Goal: Task Accomplishment & Management: Complete application form

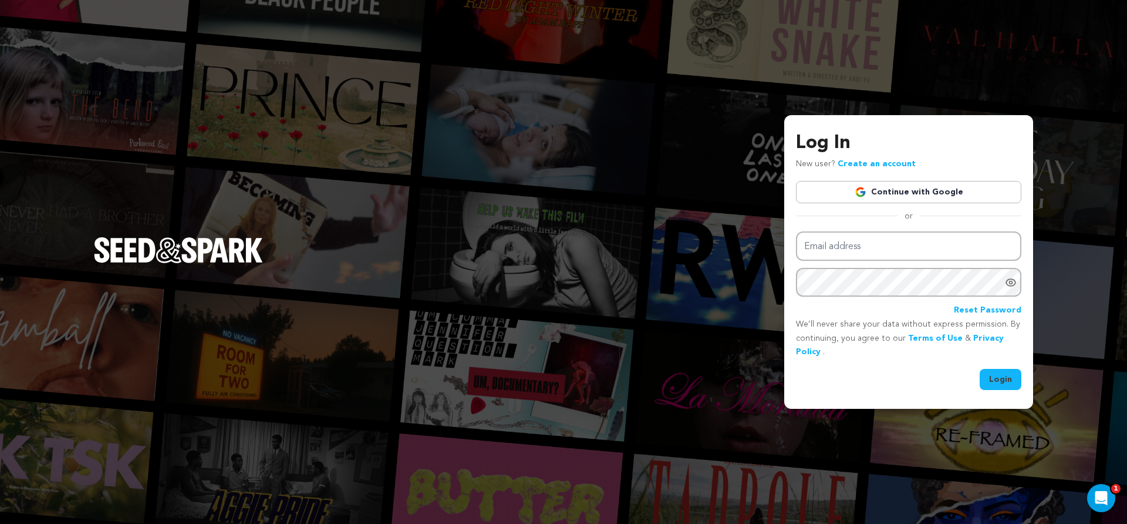
click at [863, 189] on img at bounding box center [861, 192] width 12 height 12
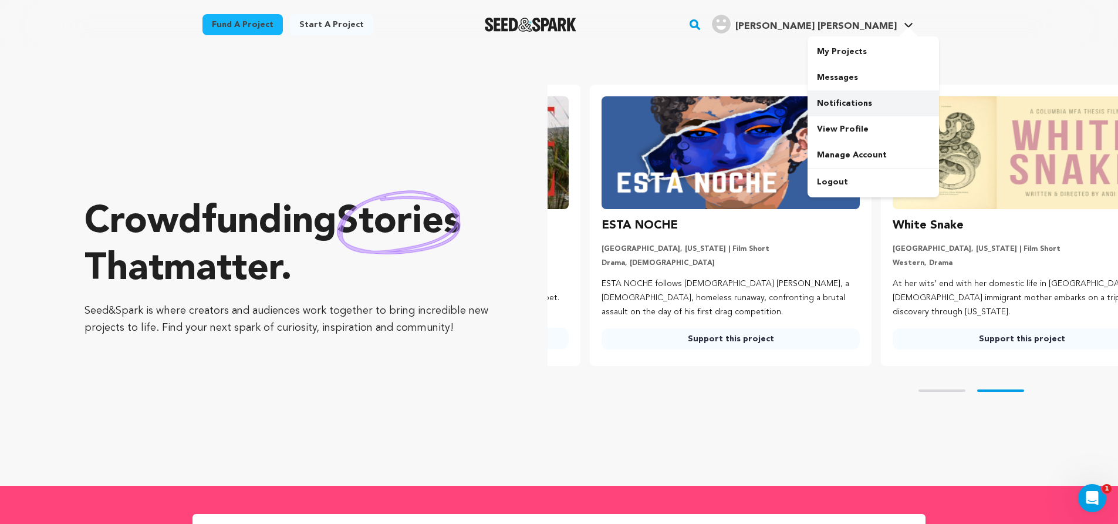
scroll to position [0, 301]
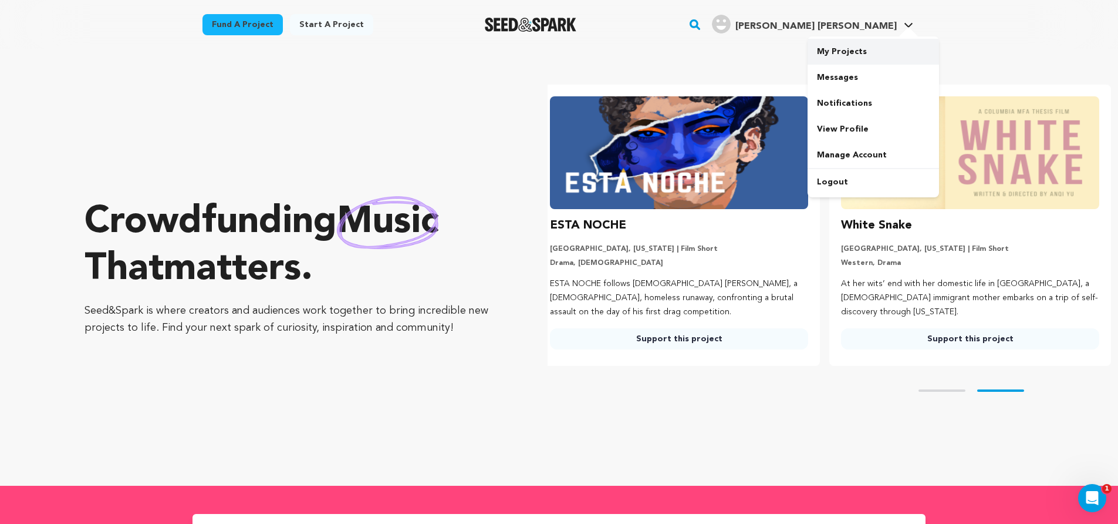
click at [842, 52] on link "My Projects" at bounding box center [873, 52] width 131 height 26
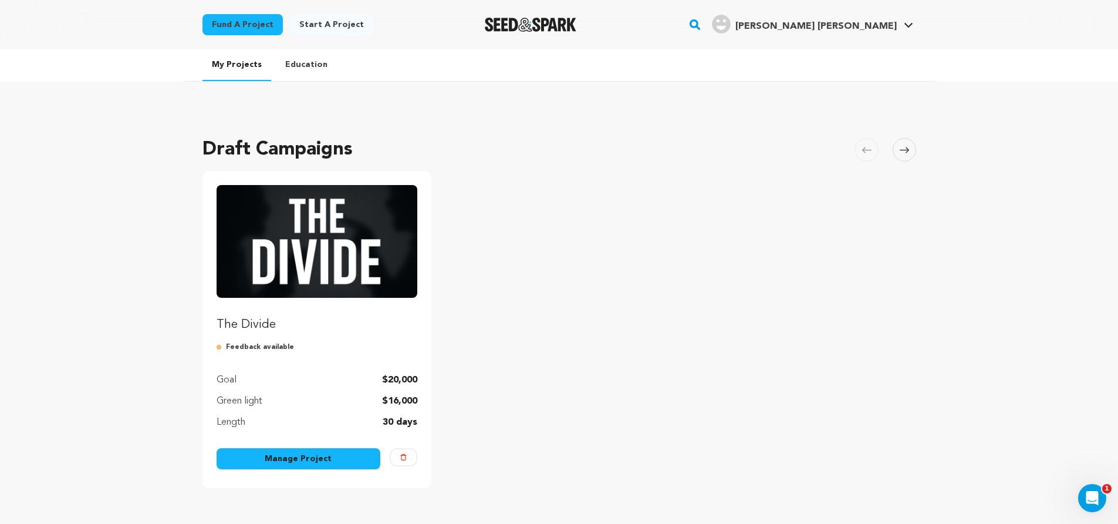
click at [328, 462] on link "Manage Project" at bounding box center [299, 458] width 164 height 21
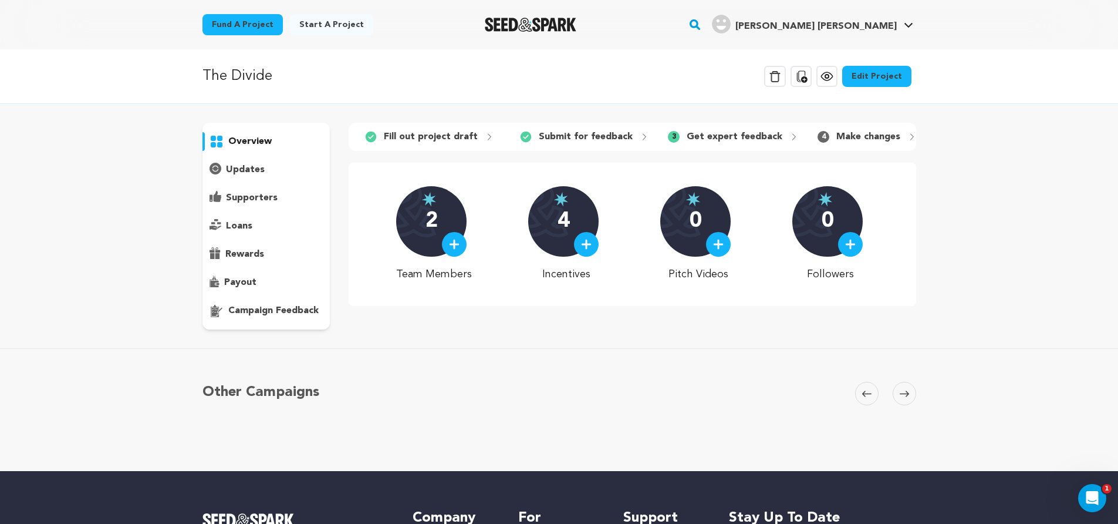
click at [258, 308] on p "campaign feedback" at bounding box center [273, 310] width 90 height 14
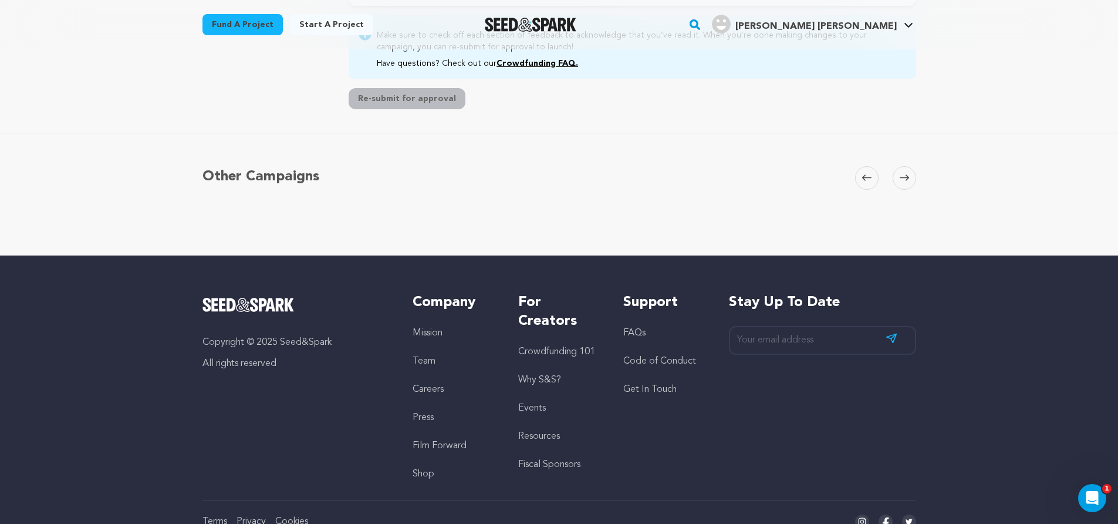
scroll to position [263, 0]
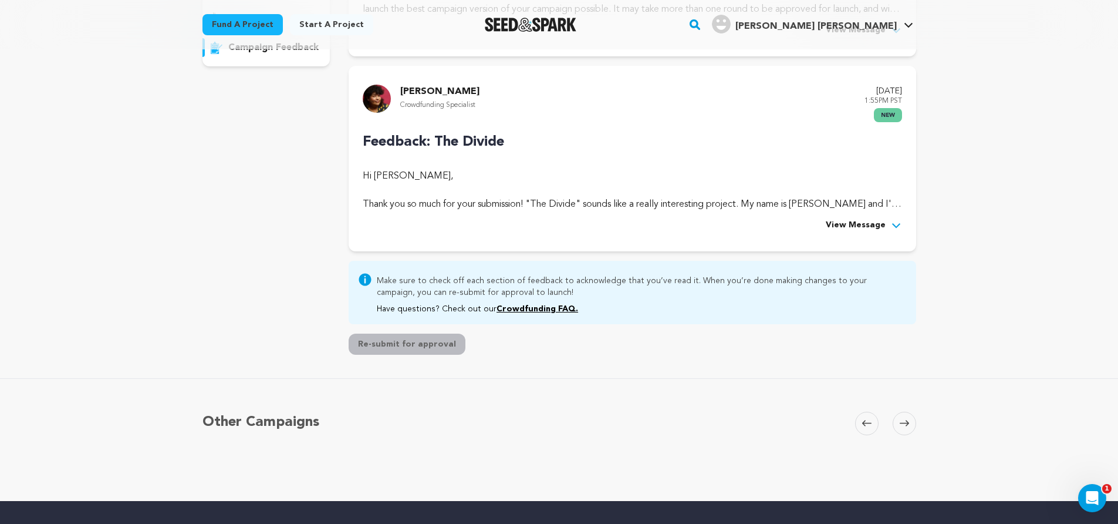
click at [900, 225] on icon at bounding box center [896, 226] width 12 height 12
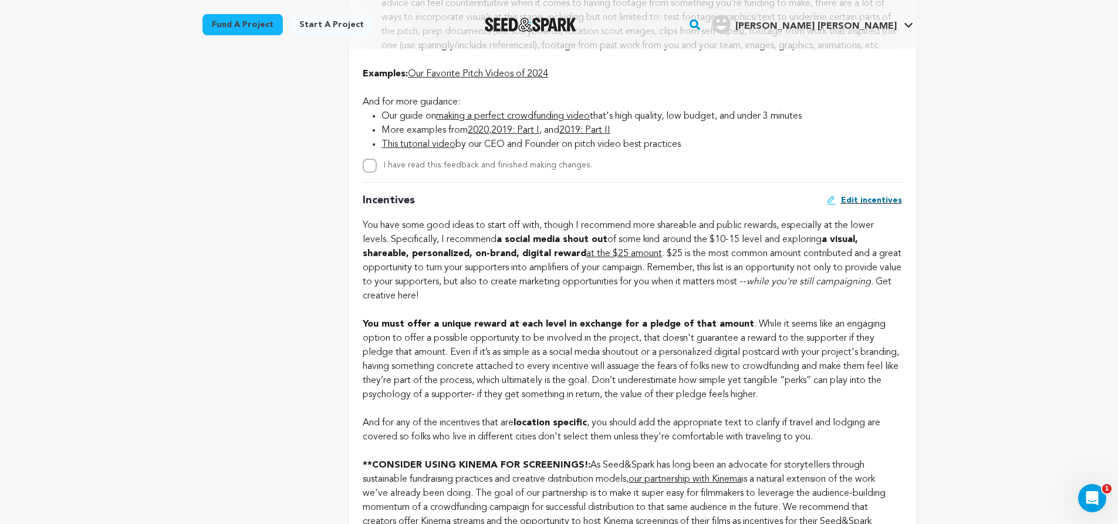
scroll to position [1080, 0]
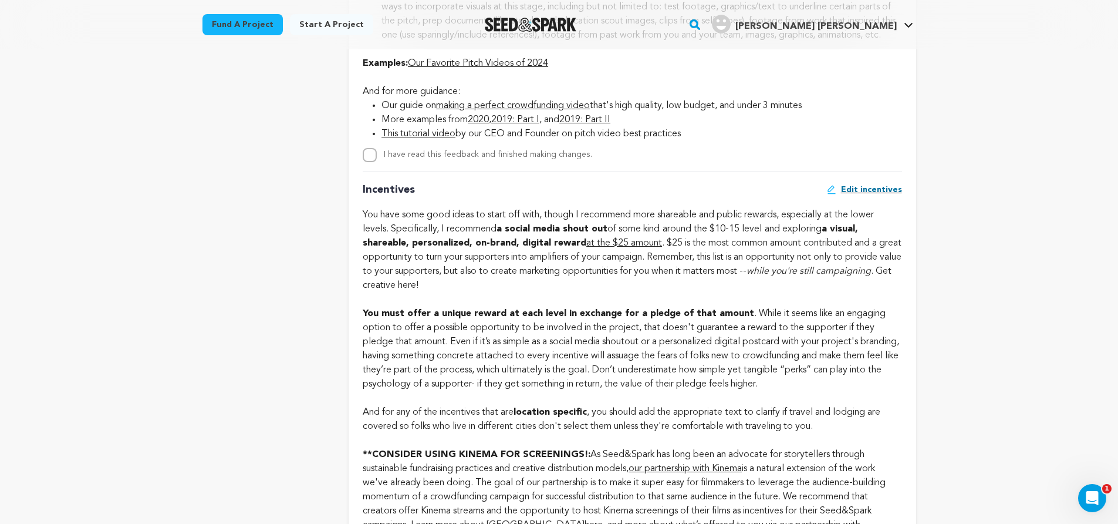
click at [484, 124] on link "2020" at bounding box center [478, 119] width 21 height 9
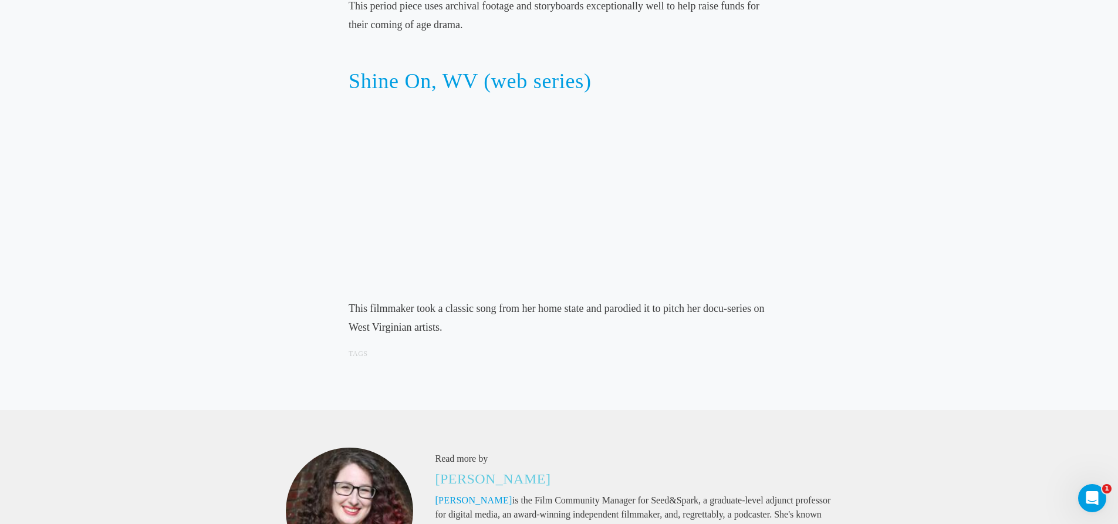
scroll to position [5156, 0]
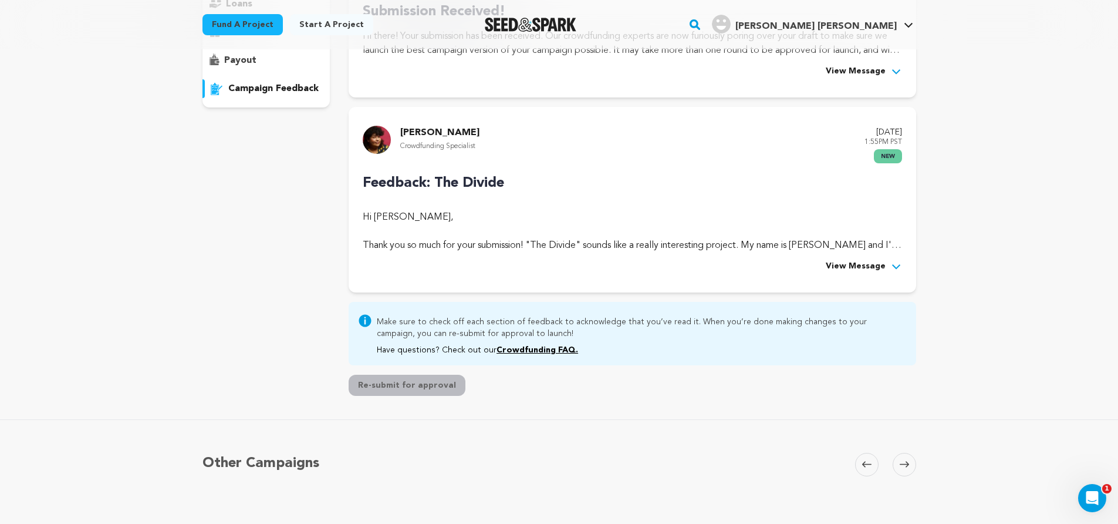
scroll to position [222, 0]
drag, startPoint x: 890, startPoint y: 263, endPoint x: 851, endPoint y: 265, distance: 38.8
click at [890, 264] on icon at bounding box center [896, 266] width 12 height 12
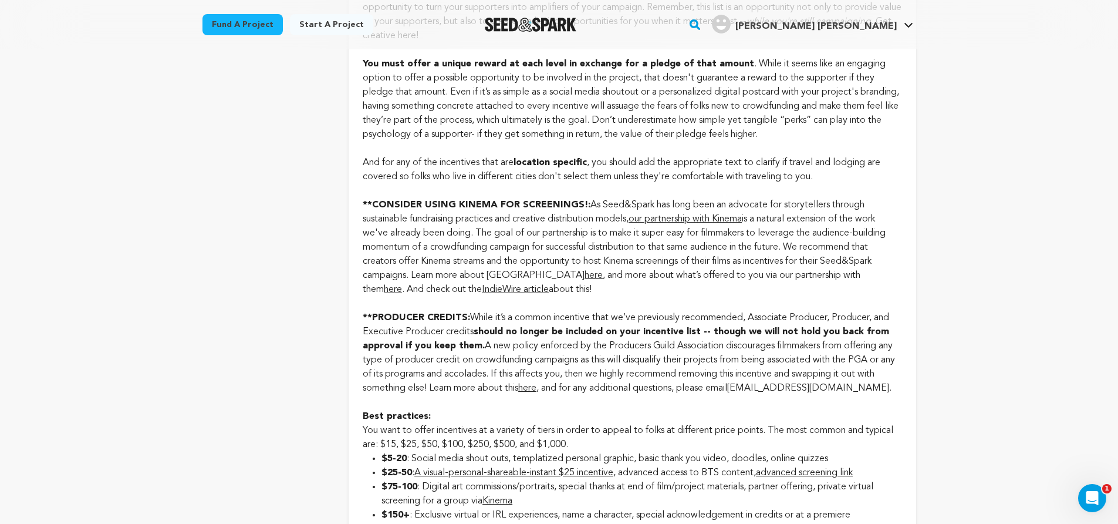
scroll to position [946, 0]
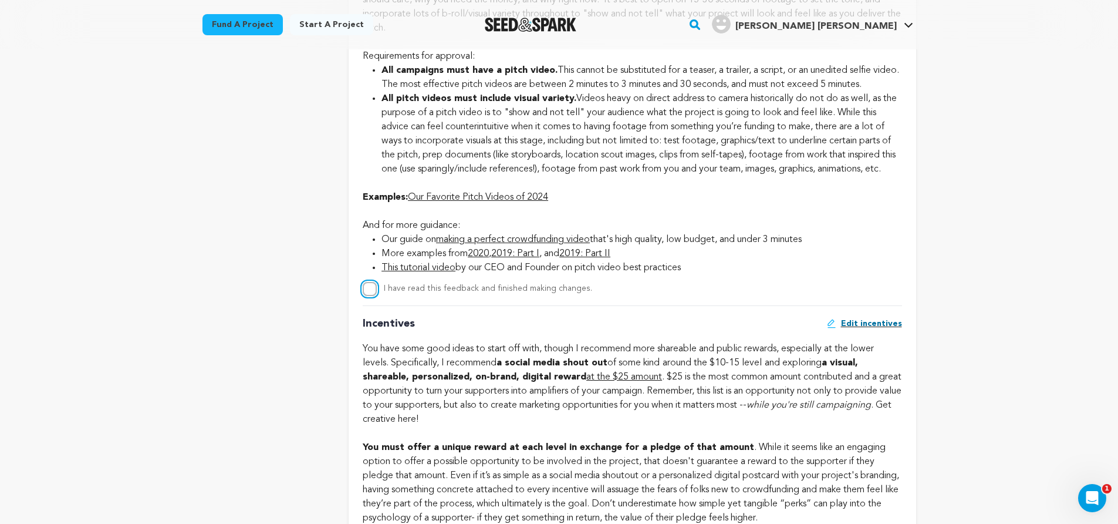
click at [376, 296] on input "I have read this feedback and finished making changes." at bounding box center [370, 289] width 14 height 14
checkbox input "true"
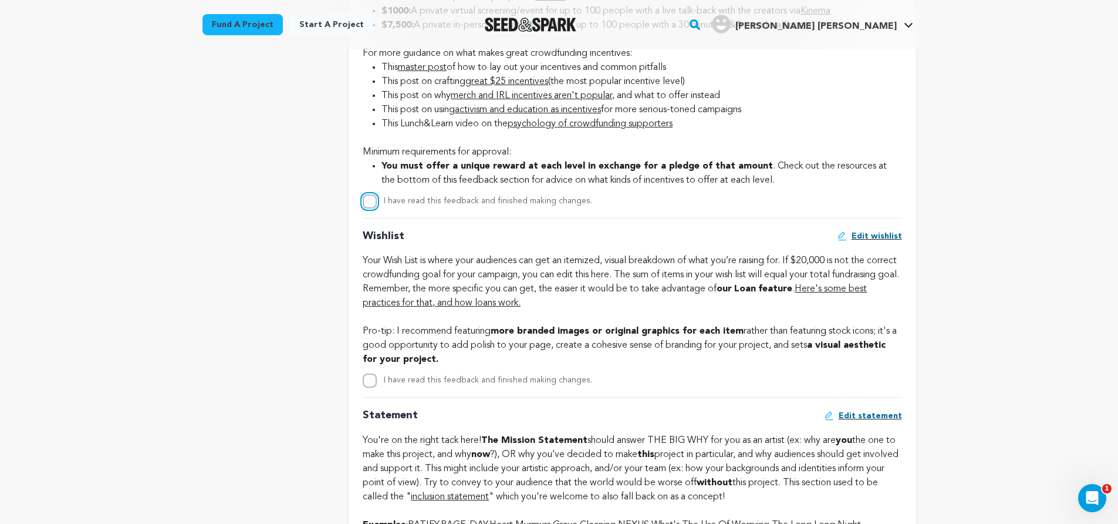
click at [375, 208] on input "I have read this feedback and finished making changes." at bounding box center [370, 201] width 14 height 14
checkbox input "true"
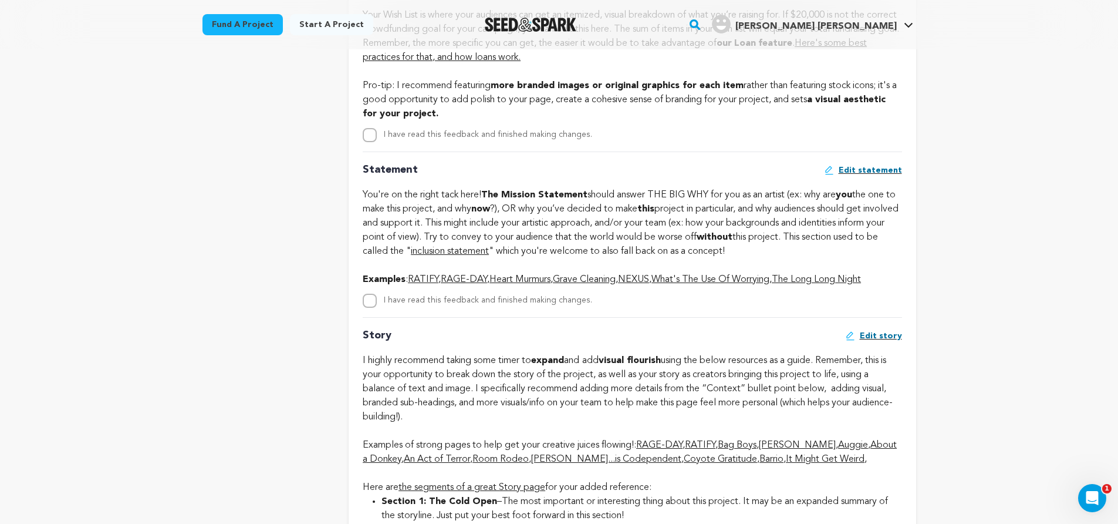
scroll to position [2122, 0]
click at [369, 303] on div "Statement Edit statement You're on the right tack here! The Mission Statement s…" at bounding box center [632, 228] width 539 height 156
click at [372, 306] on input "I have read this feedback and finished making changes." at bounding box center [370, 299] width 14 height 14
checkbox input "true"
click at [371, 141] on input "I have read this feedback and finished making changes." at bounding box center [370, 134] width 14 height 14
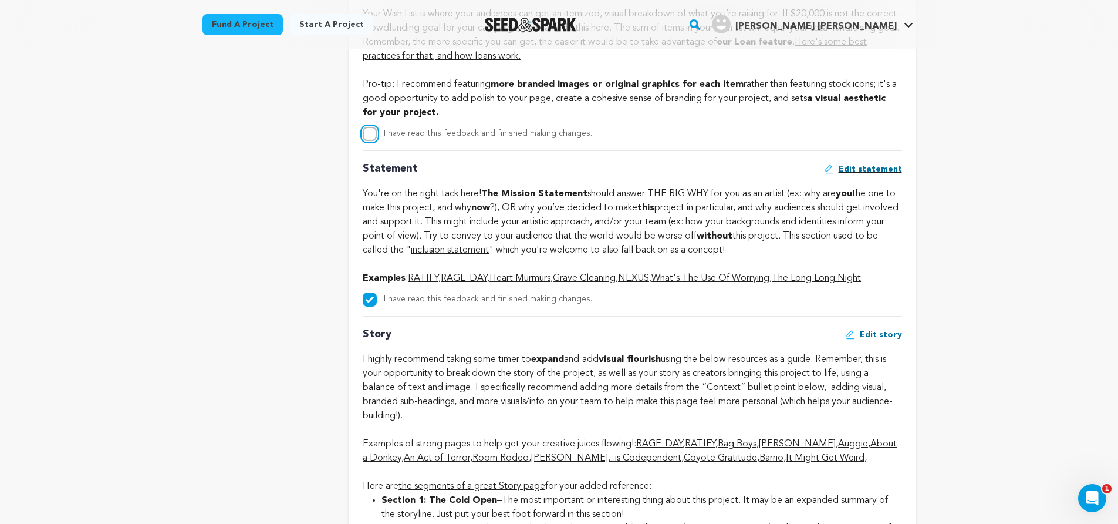
checkbox input "true"
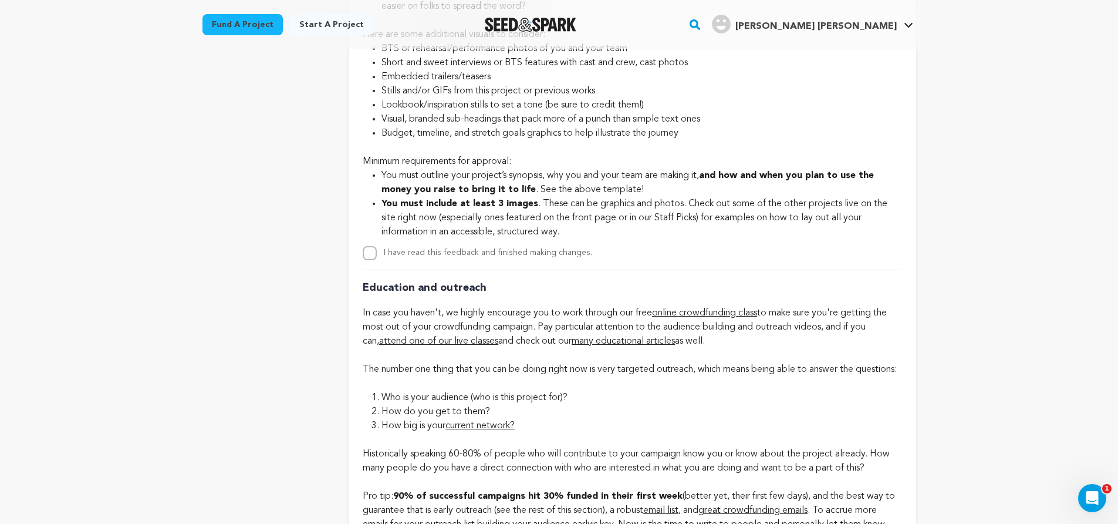
scroll to position [2735, 0]
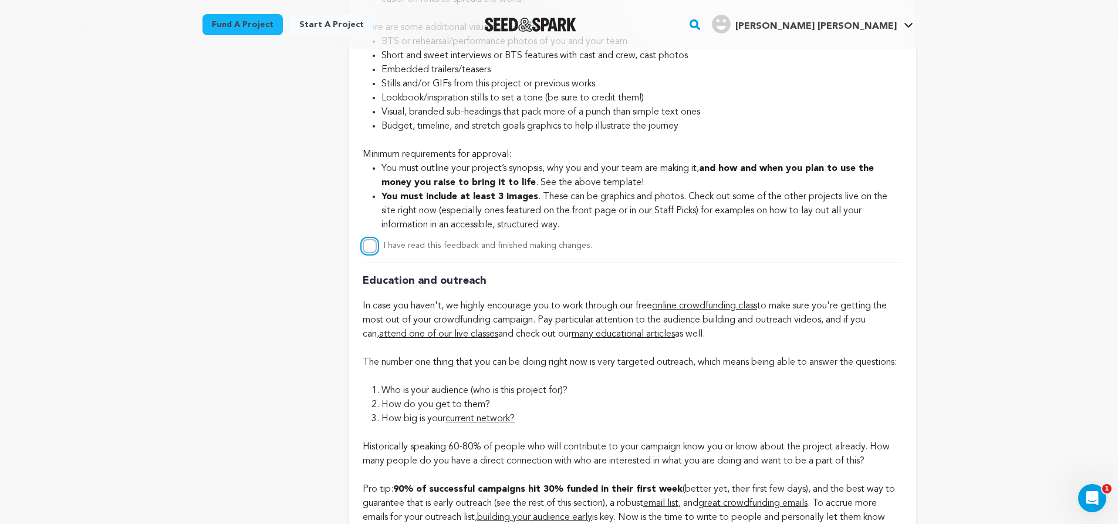
drag, startPoint x: 366, startPoint y: 261, endPoint x: 397, endPoint y: 300, distance: 50.1
click at [366, 253] on input "I have read this feedback and finished making changes." at bounding box center [370, 246] width 14 height 14
checkbox input "true"
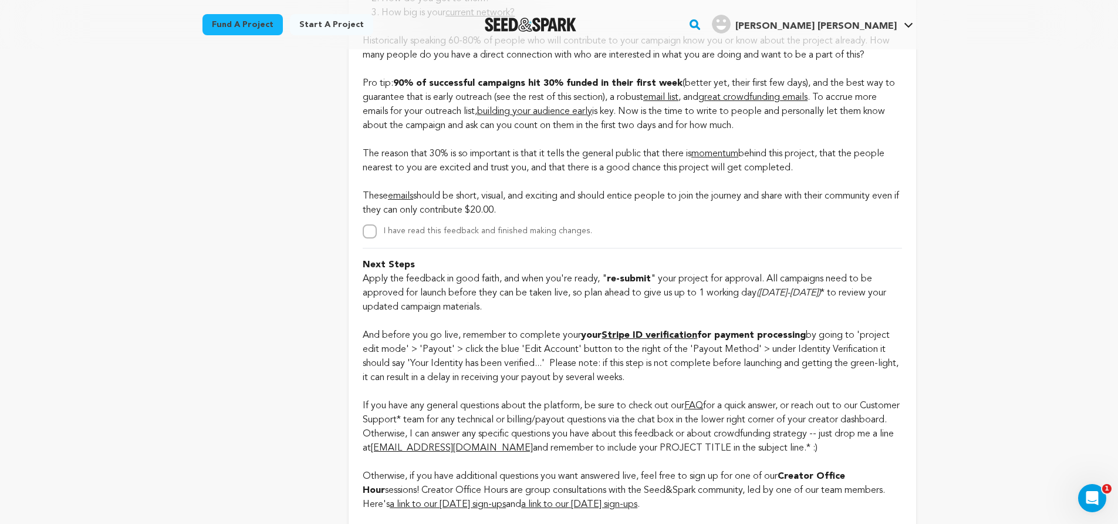
scroll to position [3144, 0]
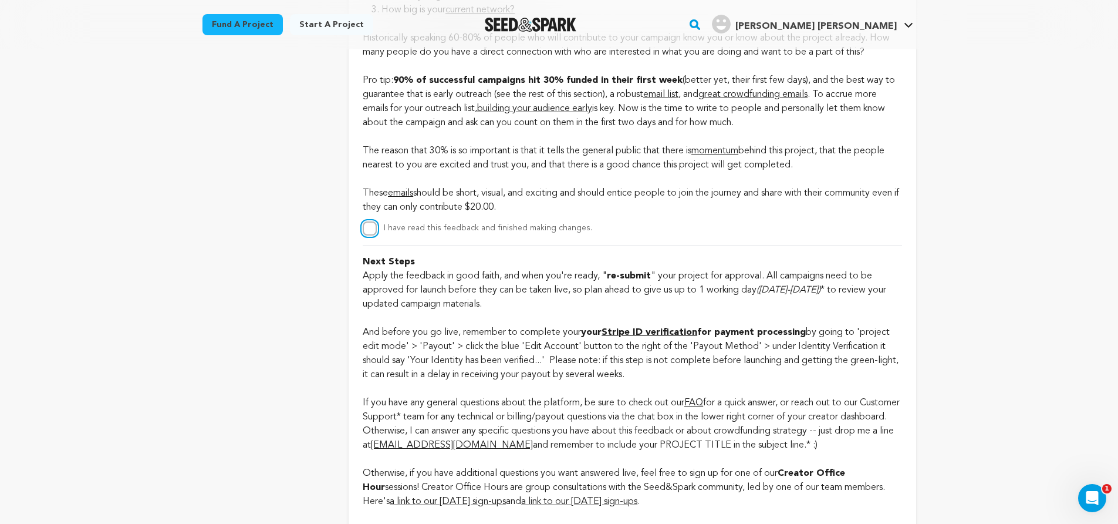
drag, startPoint x: 374, startPoint y: 260, endPoint x: 382, endPoint y: 278, distance: 19.4
click at [374, 235] on input "I have read this feedback and finished making changes." at bounding box center [370, 228] width 14 height 14
checkbox input "true"
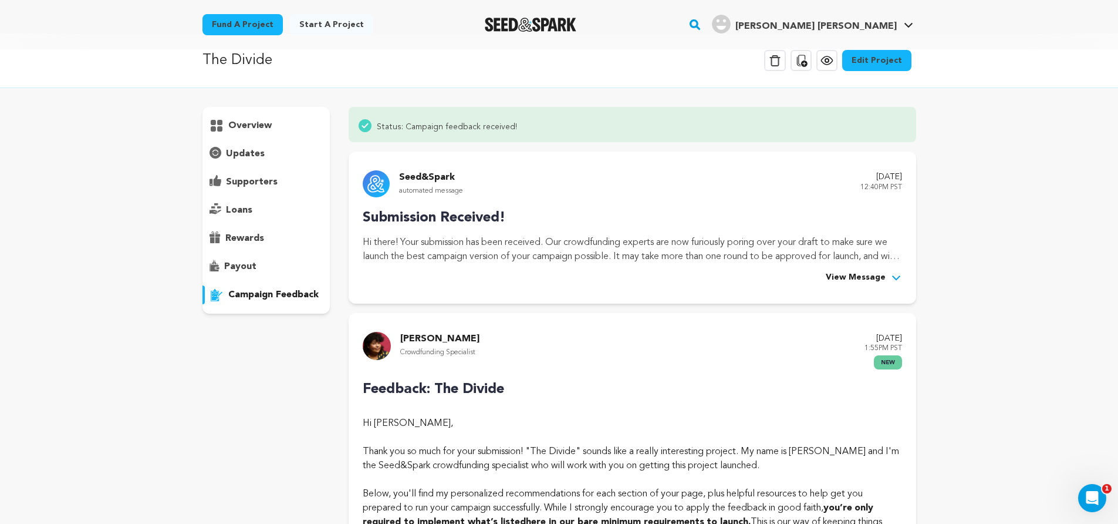
scroll to position [17, 0]
click at [252, 153] on p "updates" at bounding box center [245, 153] width 39 height 14
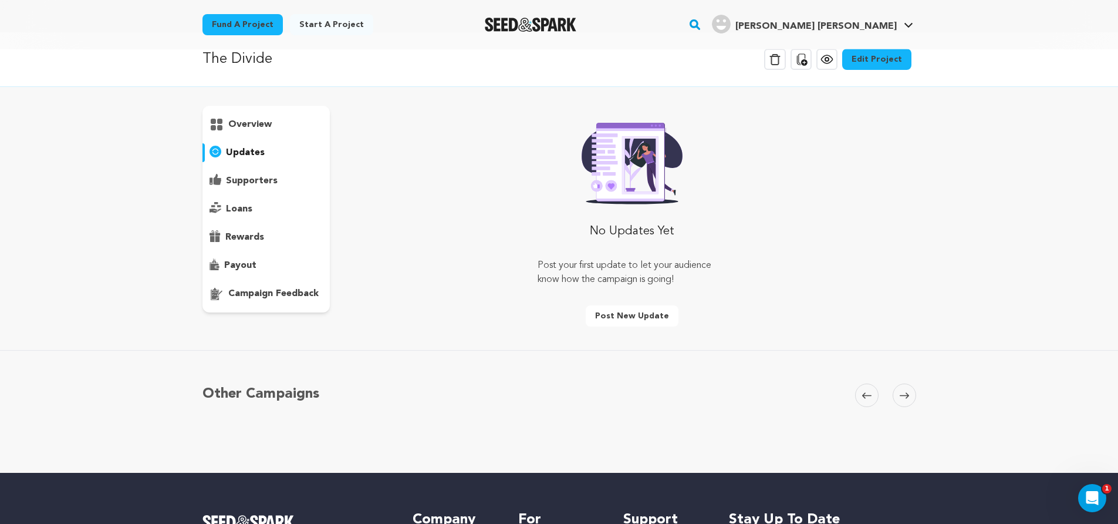
click at [269, 120] on p "overview" at bounding box center [249, 124] width 43 height 14
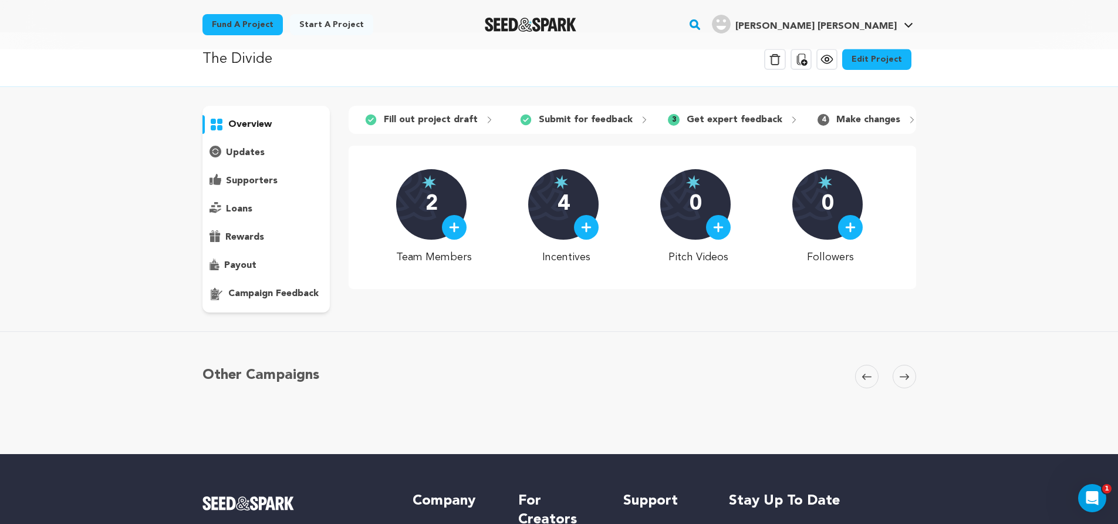
click at [468, 119] on p "Fill out project draft" at bounding box center [431, 120] width 94 height 14
click at [872, 58] on link "Edit Project" at bounding box center [876, 59] width 69 height 21
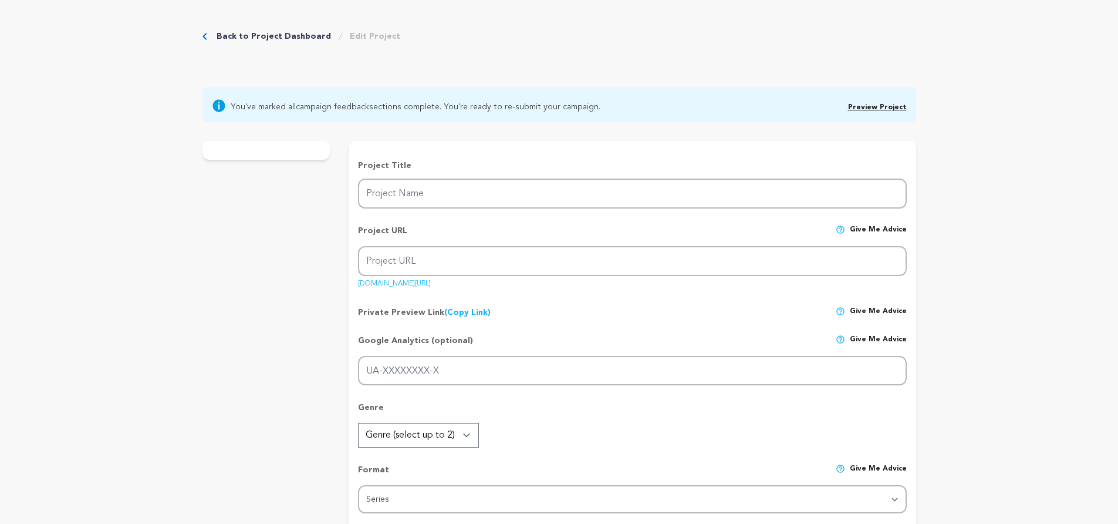
type input "The Divide"
type input "the-divide"
type input "In The Divide, culture clashes as fans, creators, and execs debate the hottest …"
type textarea "Support The Divide and give fans a real seat at the table. This series unites c…"
type textarea "The Divide exists to open up the entertainment industry by uniting fans, creato…"
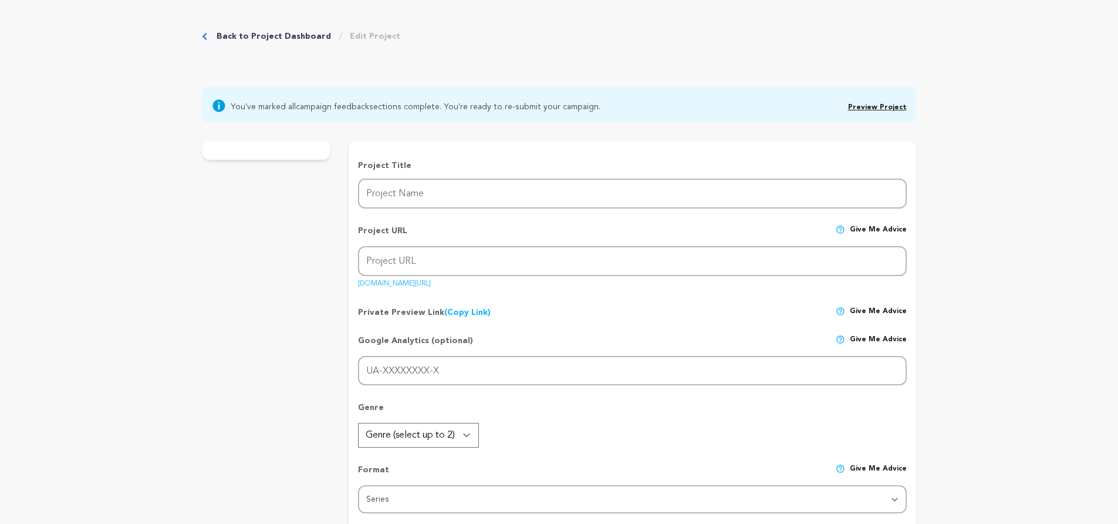
type textarea "No Labels Necessary"
radio input "true"
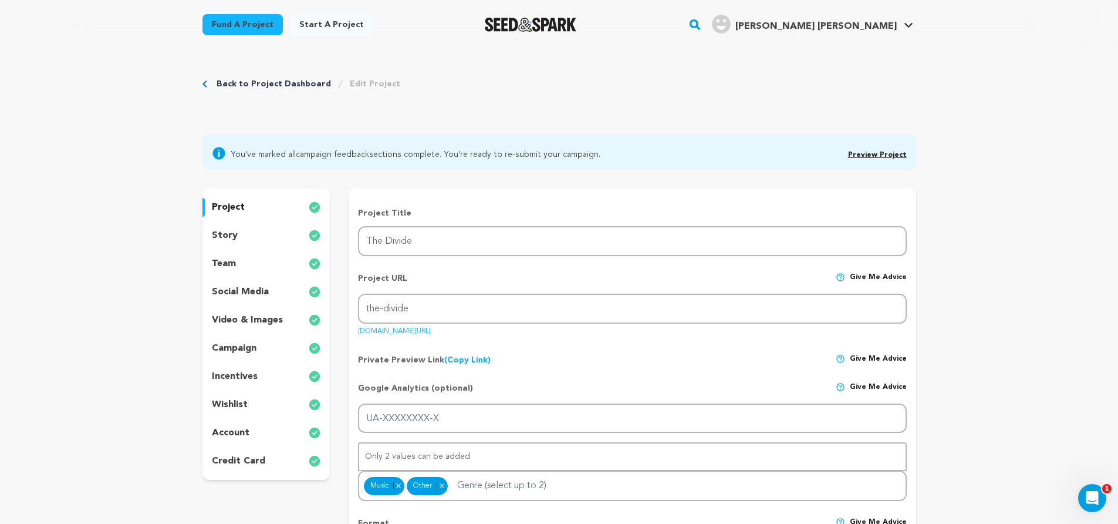
scroll to position [2, 0]
click at [251, 212] on div "project" at bounding box center [267, 206] width 128 height 19
click at [256, 210] on div "project" at bounding box center [267, 206] width 128 height 19
click at [243, 235] on div "story" at bounding box center [267, 237] width 128 height 19
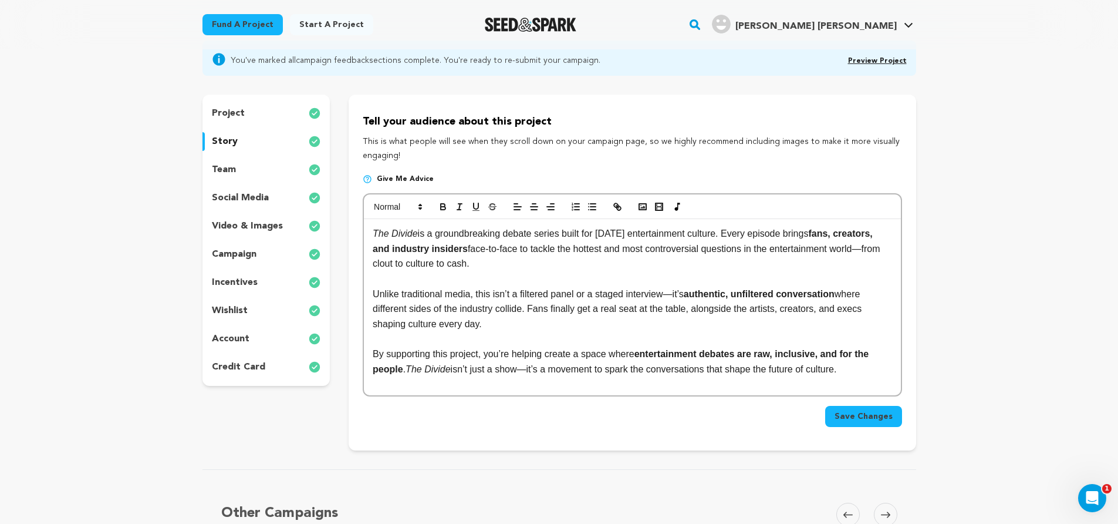
scroll to position [82, 0]
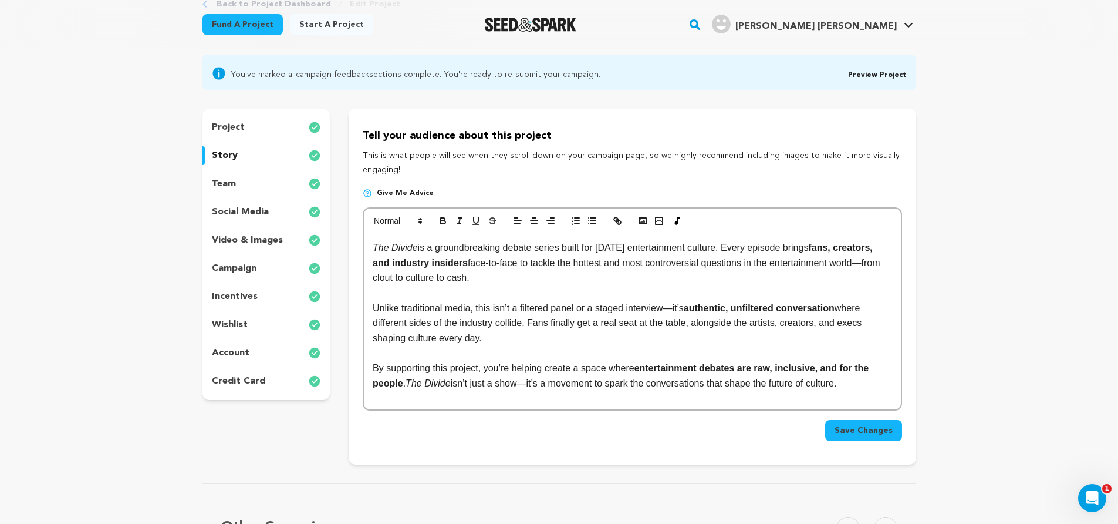
click at [248, 131] on div "project" at bounding box center [267, 127] width 128 height 19
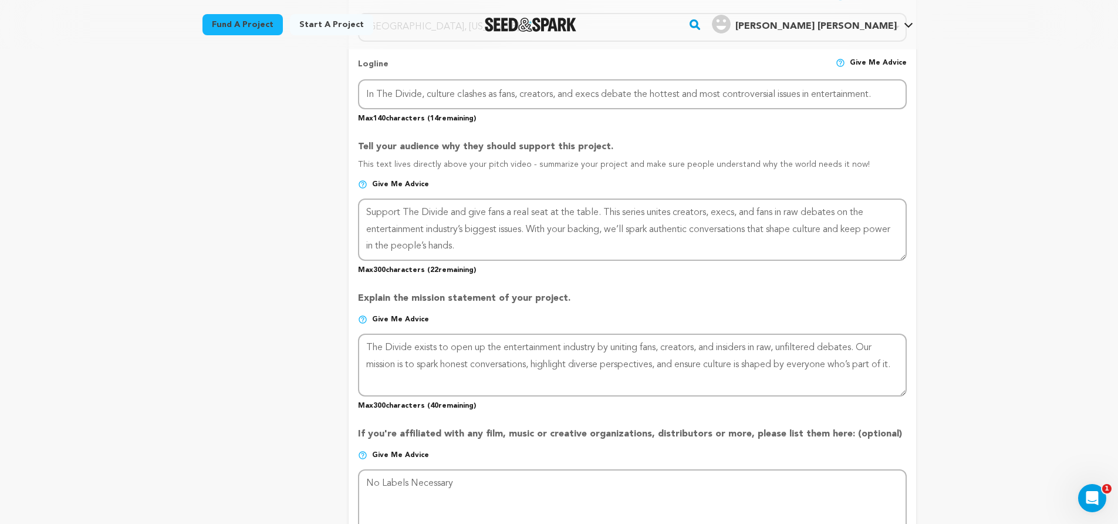
scroll to position [663, 0]
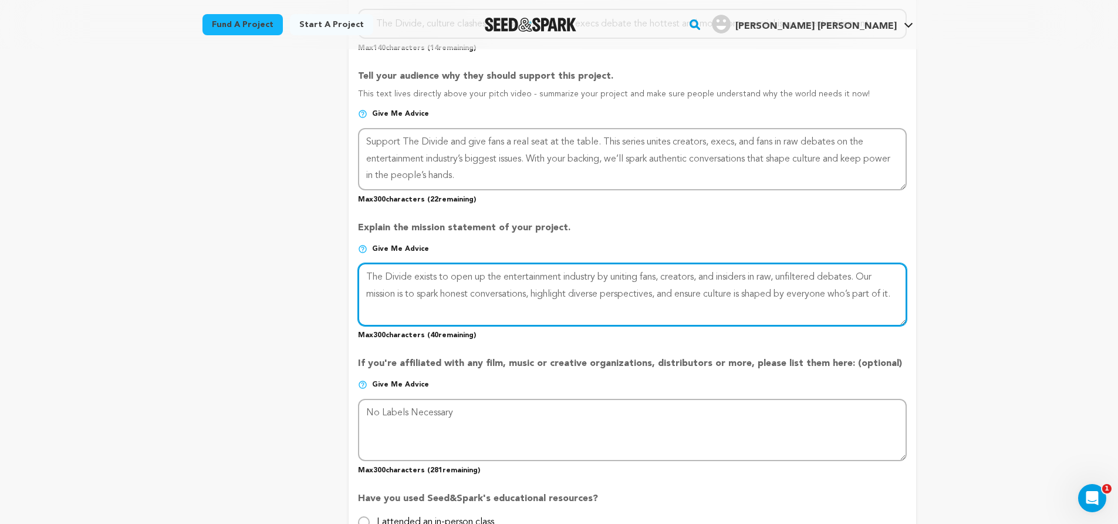
drag, startPoint x: 400, startPoint y: 313, endPoint x: 356, endPoint y: 276, distance: 58.3
click at [356, 276] on form "Project Title Project Name The Divide Project URL Give me advice Project URL th…" at bounding box center [632, 150] width 567 height 1209
drag, startPoint x: 431, startPoint y: 285, endPoint x: 412, endPoint y: 304, distance: 26.6
click at [431, 286] on textarea at bounding box center [632, 294] width 548 height 62
click at [412, 304] on textarea at bounding box center [632, 294] width 548 height 62
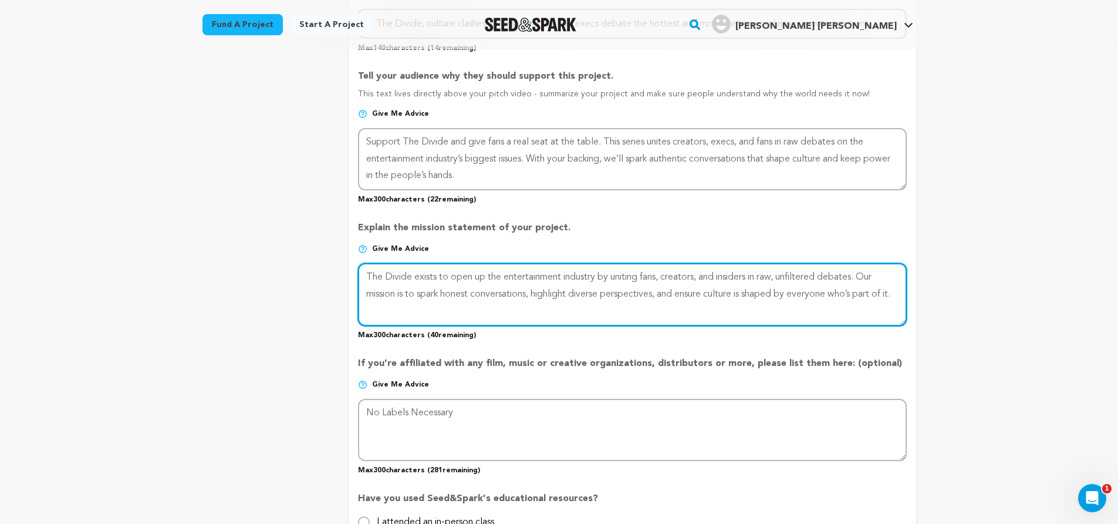
click at [412, 304] on textarea at bounding box center [632, 294] width 548 height 62
paste textarea "After years working inside and outside the industry, we saw how disconnected fa…"
click at [408, 279] on textarea at bounding box center [632, 294] width 548 height 62
paste textarea "inside and outside the industry, we saw culture’s biggest conversations happeni…"
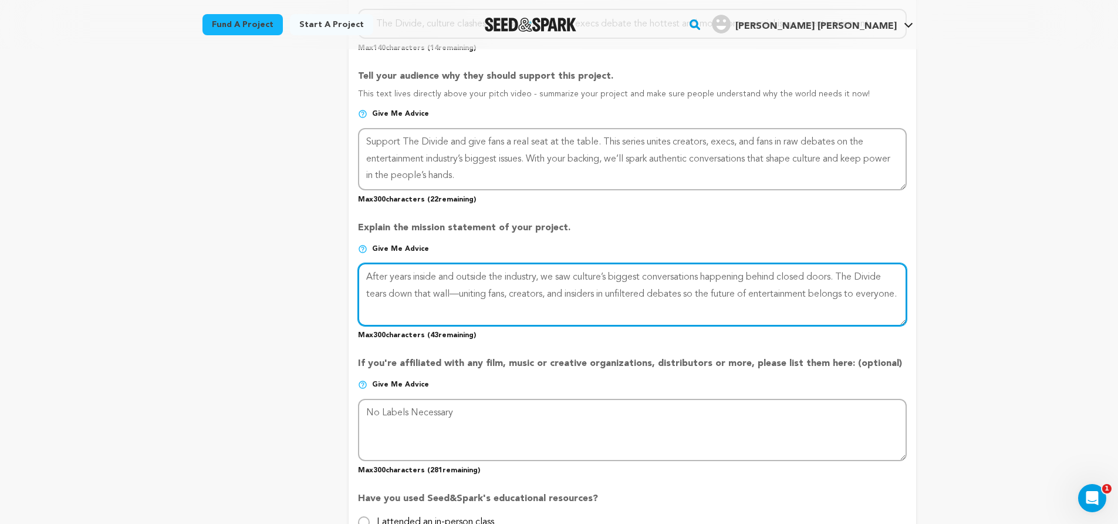
click at [409, 299] on textarea at bounding box center [632, 294] width 548 height 62
paste textarea "Culture shouldn’t be shaped behind closed doors. The Divide smashes the wall be…"
type textarea "Culture shouldn’t be shaped behind closed doors. The Divide smashes the wall be…"
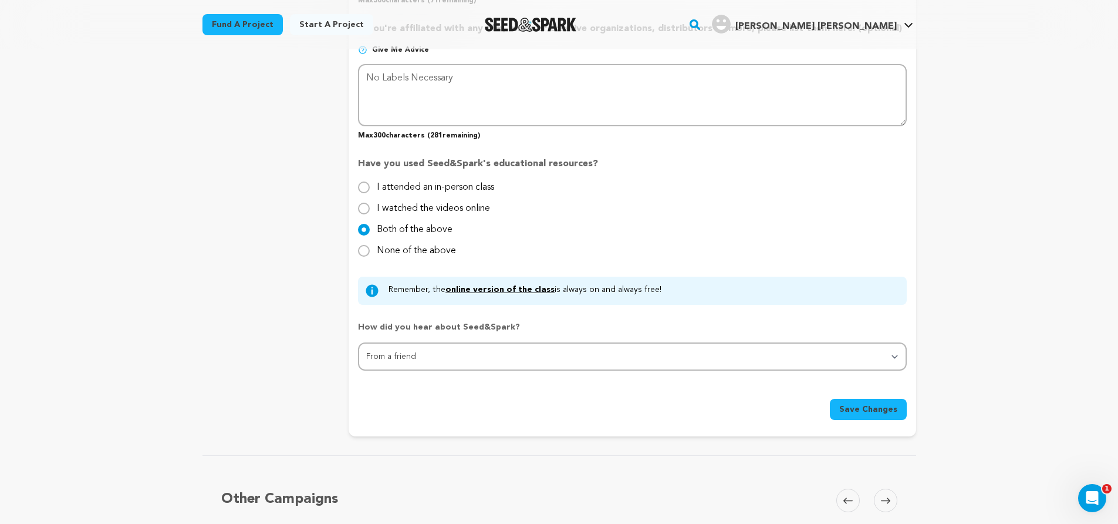
scroll to position [1108, 0]
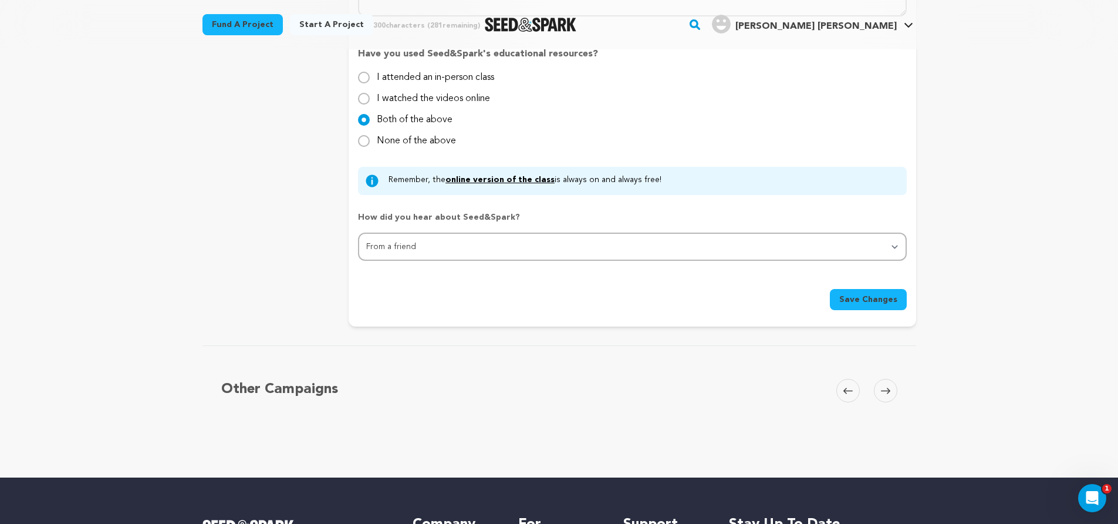
click at [876, 299] on span "Save Changes" at bounding box center [868, 299] width 58 height 12
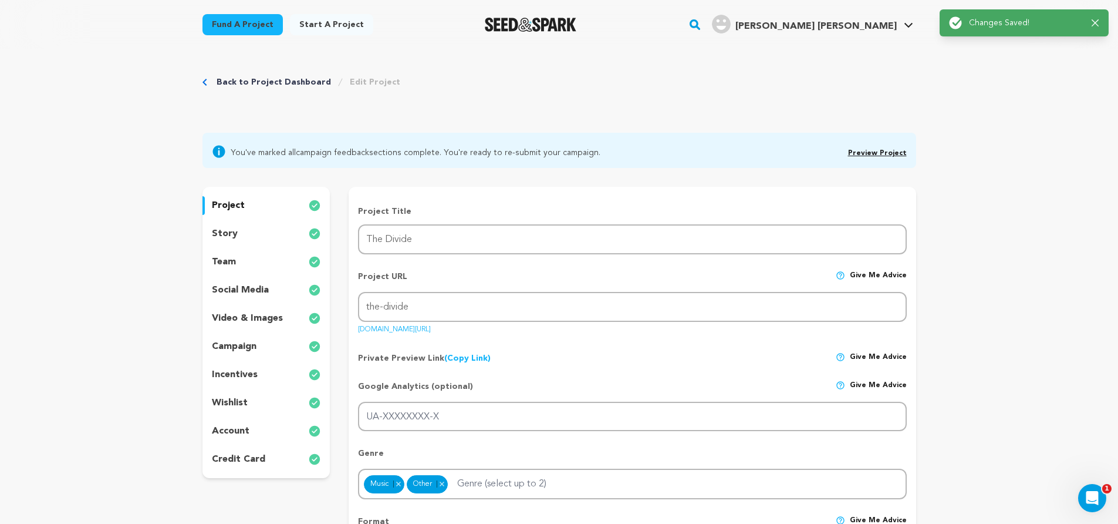
scroll to position [0, 0]
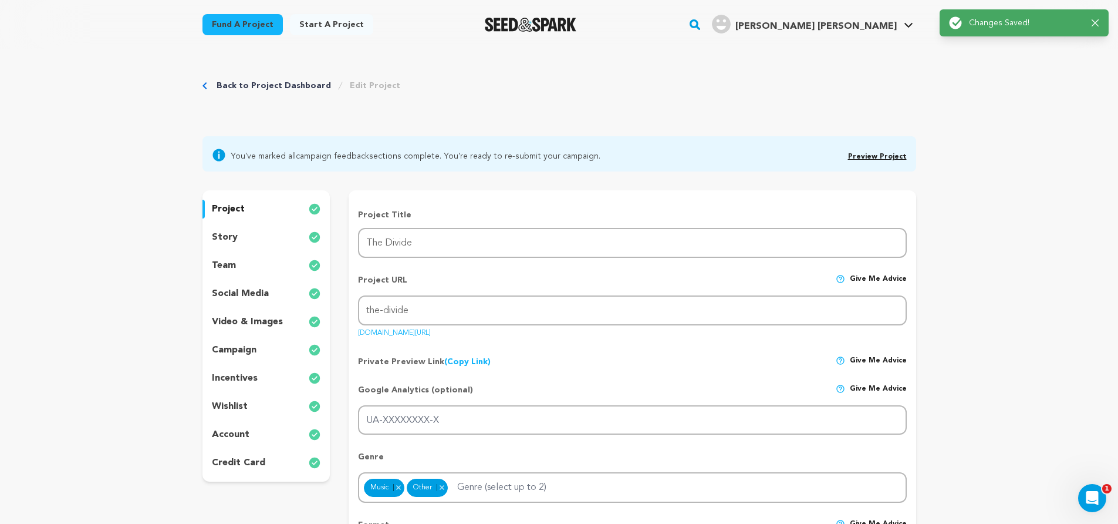
click at [248, 235] on div "story" at bounding box center [267, 237] width 128 height 19
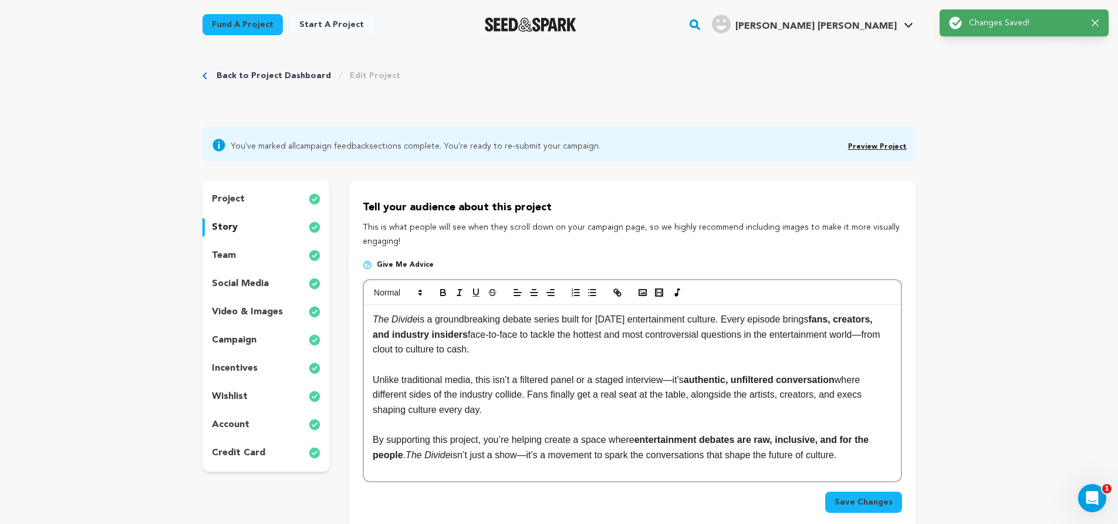
scroll to position [13, 0]
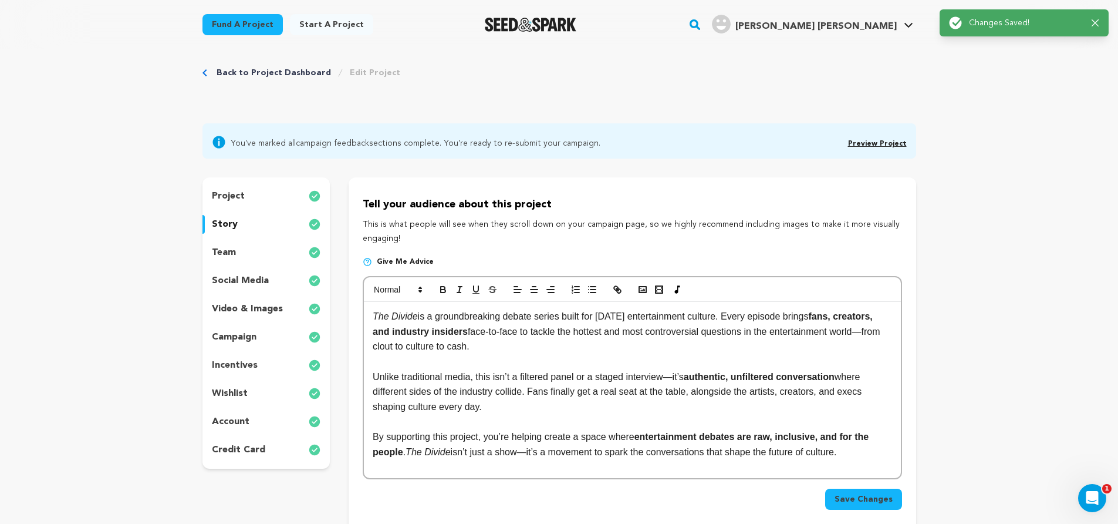
click at [488, 367] on p at bounding box center [632, 361] width 519 height 15
click at [488, 369] on p at bounding box center [632, 361] width 519 height 15
copy div "The Divide is a groundbreaking debate series built for today’s entertainment cu…"
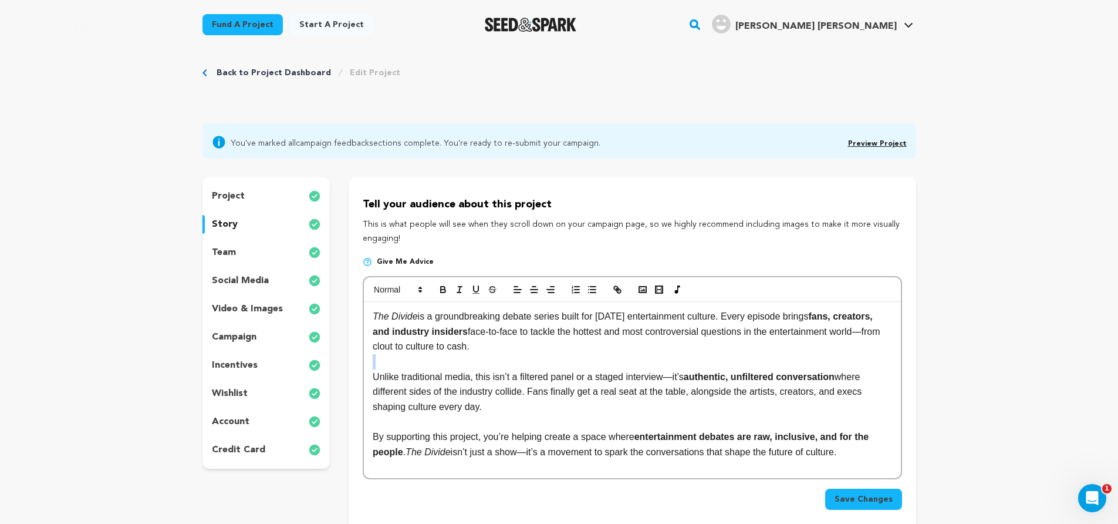
click at [369, 259] on img at bounding box center [367, 261] width 9 height 9
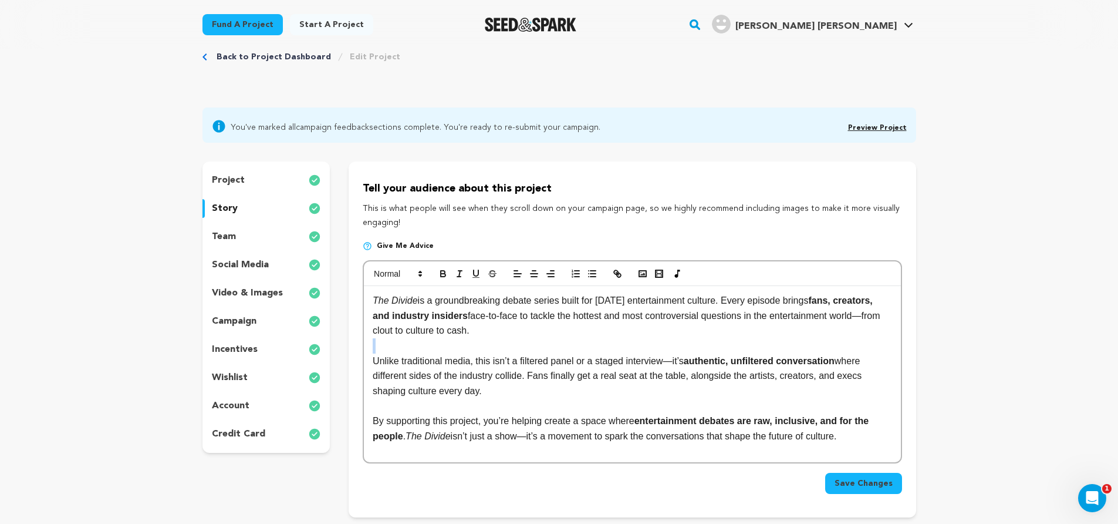
scroll to position [30, 0]
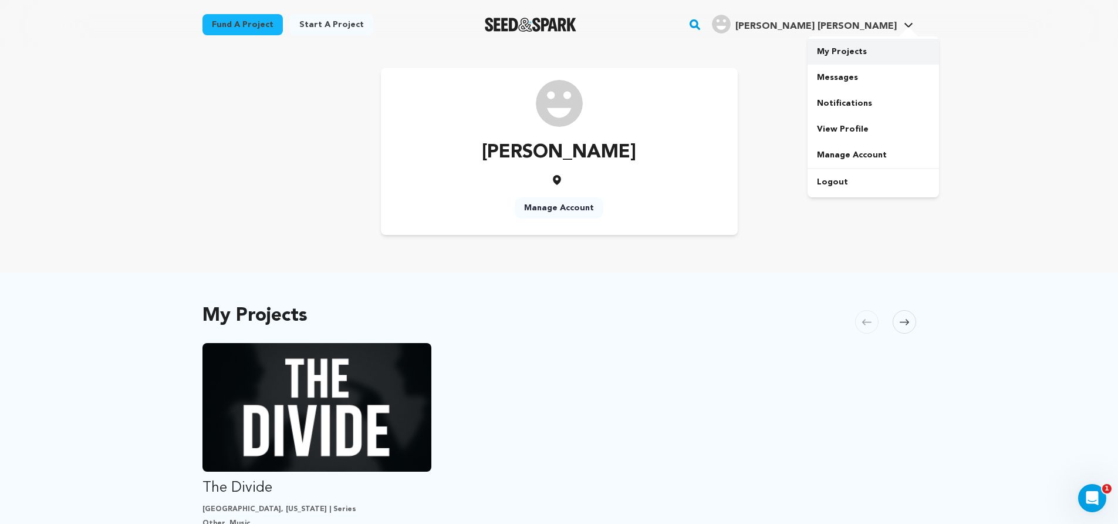
click at [845, 56] on link "My Projects" at bounding box center [873, 52] width 131 height 26
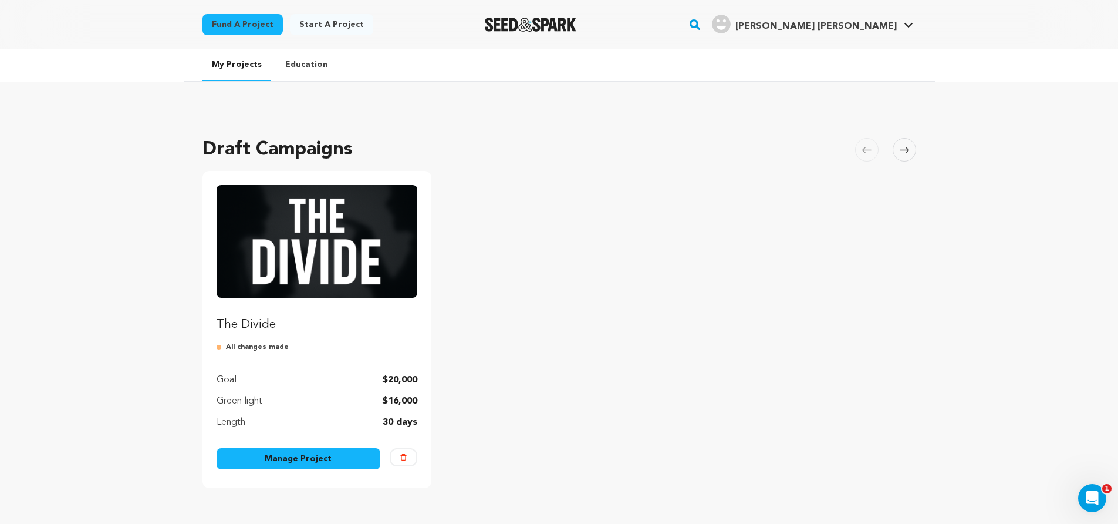
click at [283, 460] on link "Manage Project" at bounding box center [299, 458] width 164 height 21
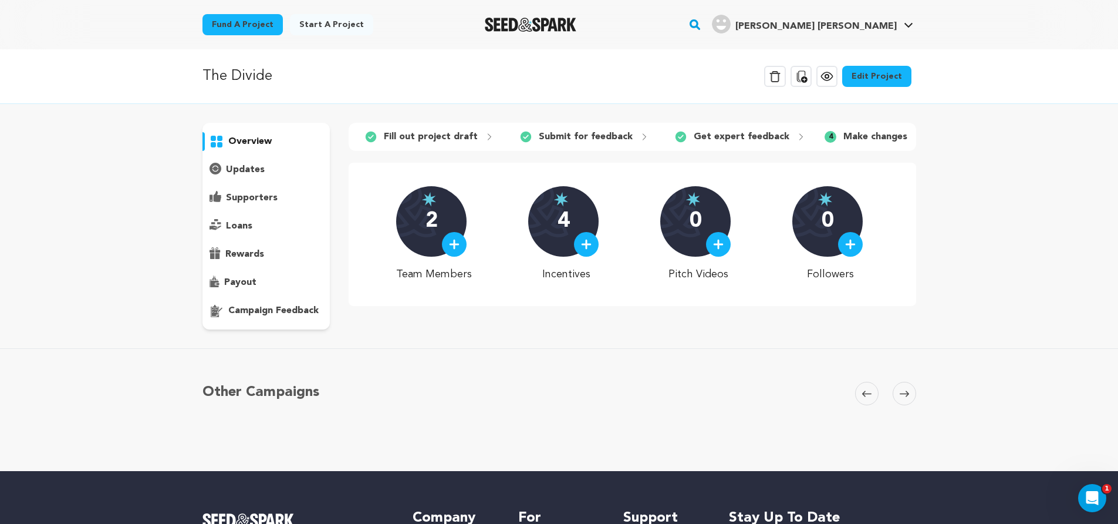
click at [257, 313] on p "campaign feedback" at bounding box center [273, 310] width 90 height 14
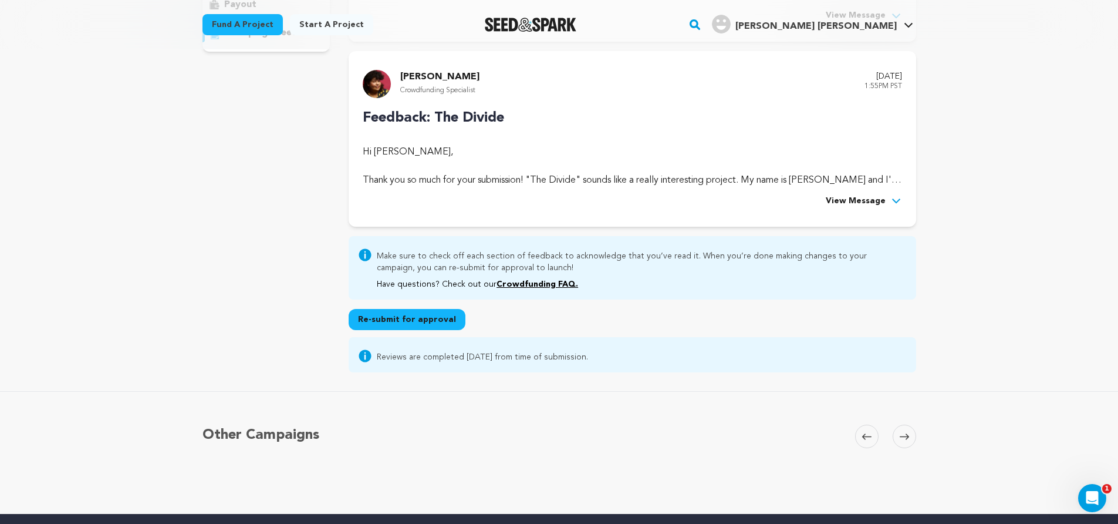
scroll to position [149, 0]
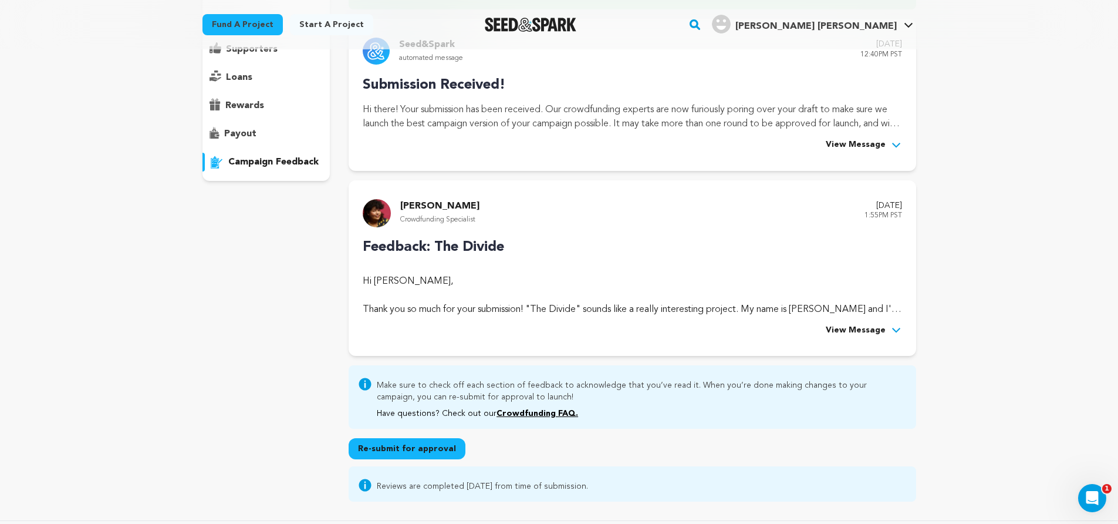
click at [889, 331] on button "View Message" at bounding box center [864, 330] width 76 height 14
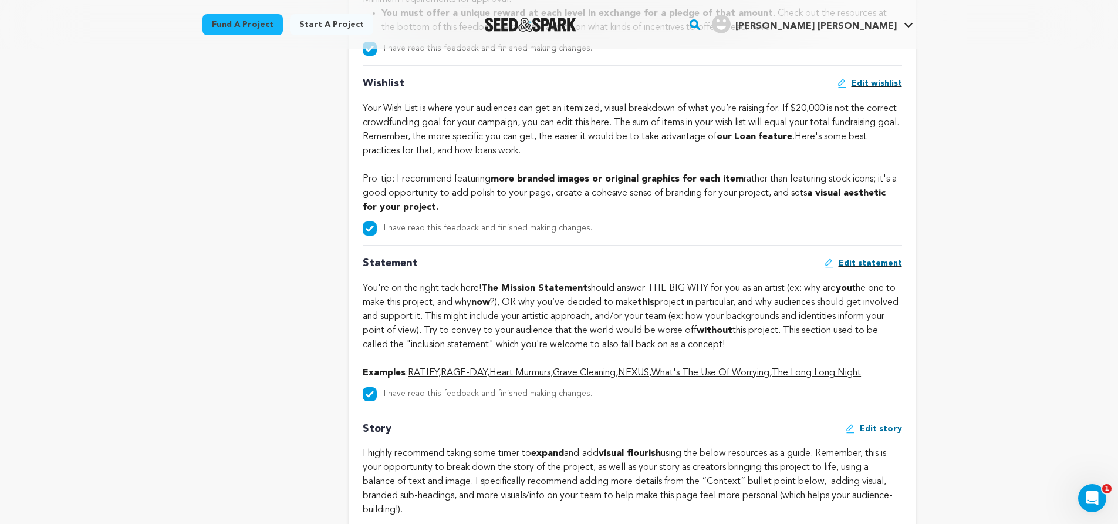
scroll to position [2020, 0]
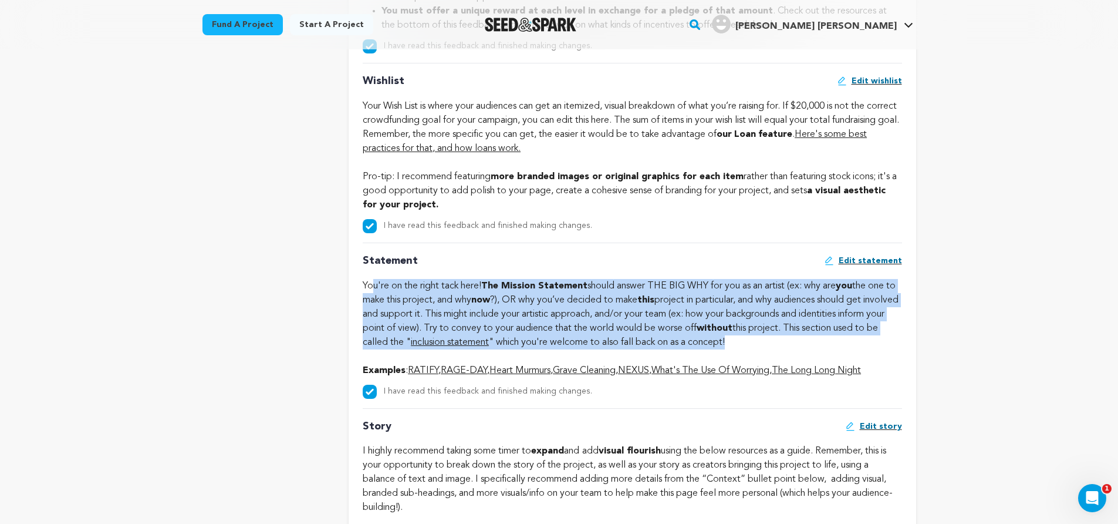
drag, startPoint x: 370, startPoint y: 298, endPoint x: 783, endPoint y: 361, distance: 417.5
click at [783, 361] on div "You're on the right tack here! The Mission Statement should answer THE BIG WHY …" at bounding box center [632, 321] width 539 height 85
copy div "u're on the right tack here! The Mission Statement should answer THE BIG WHY fo…"
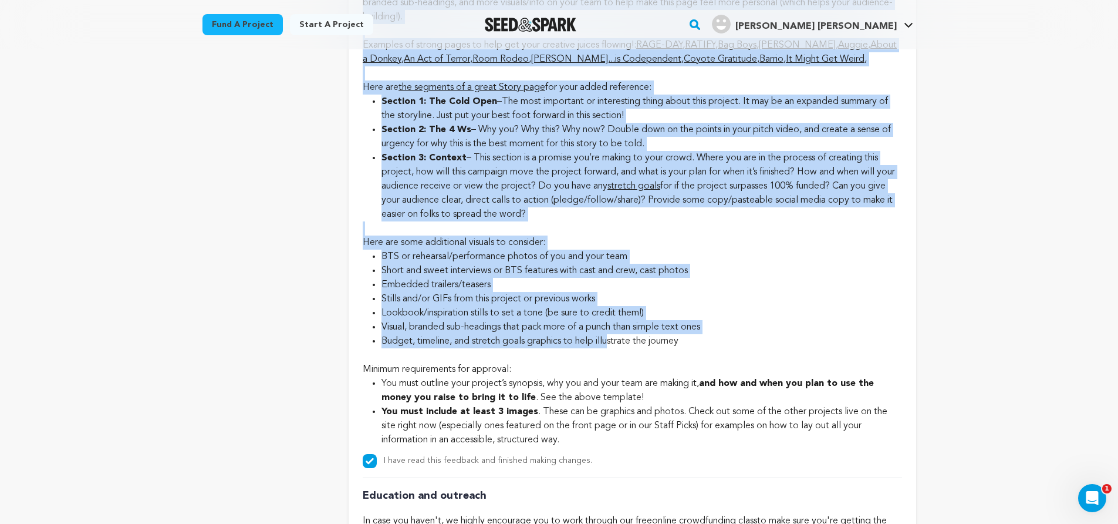
scroll to position [2512, 0]
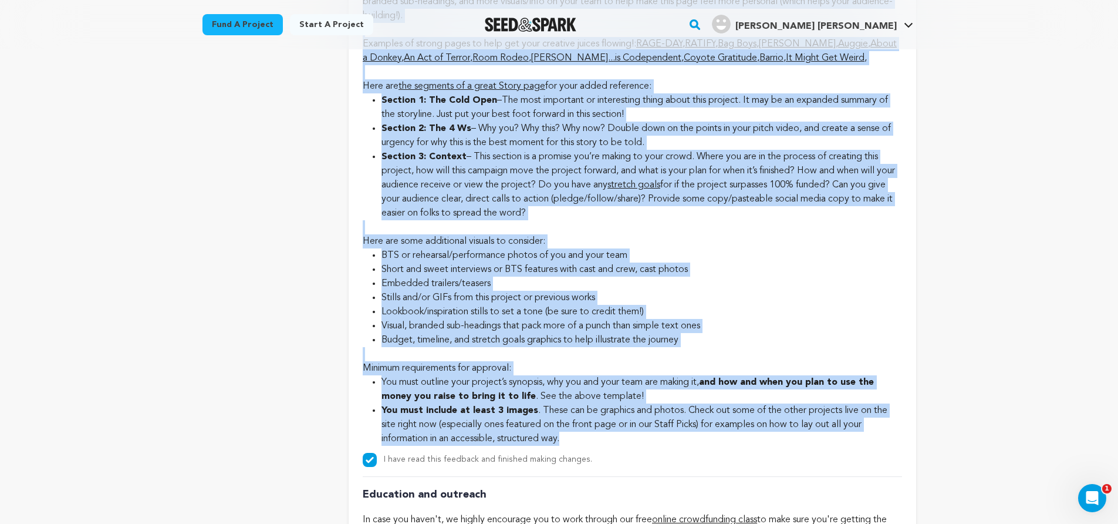
drag, startPoint x: 370, startPoint y: 200, endPoint x: 731, endPoint y: 447, distance: 437.5
click at [731, 447] on div "Story Edit story I highly recommend taking some timer to expand and add visual …" at bounding box center [632, 192] width 539 height 551
copy div "highly recommend taking some timer to expand and add visual flourish using the …"
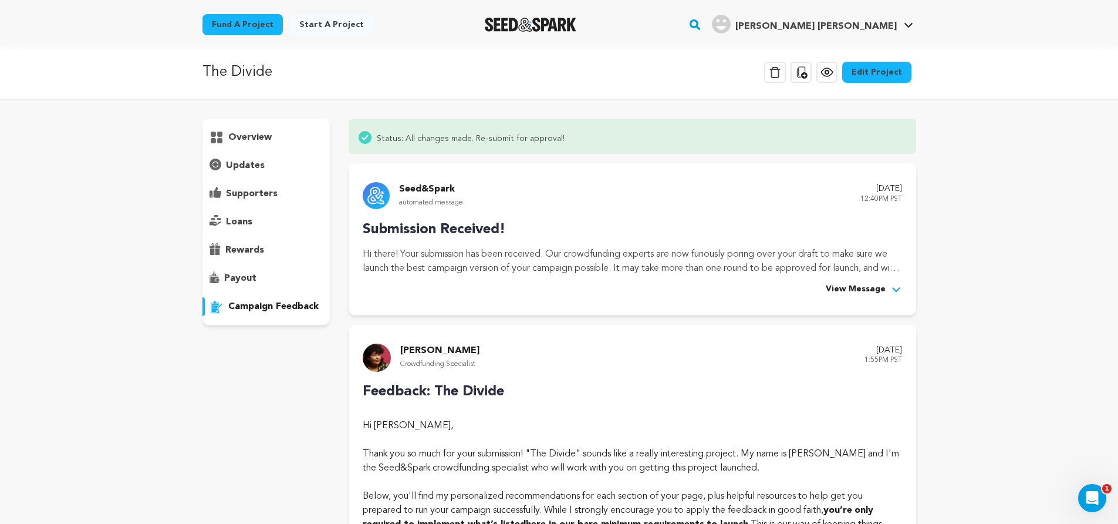
scroll to position [0, 0]
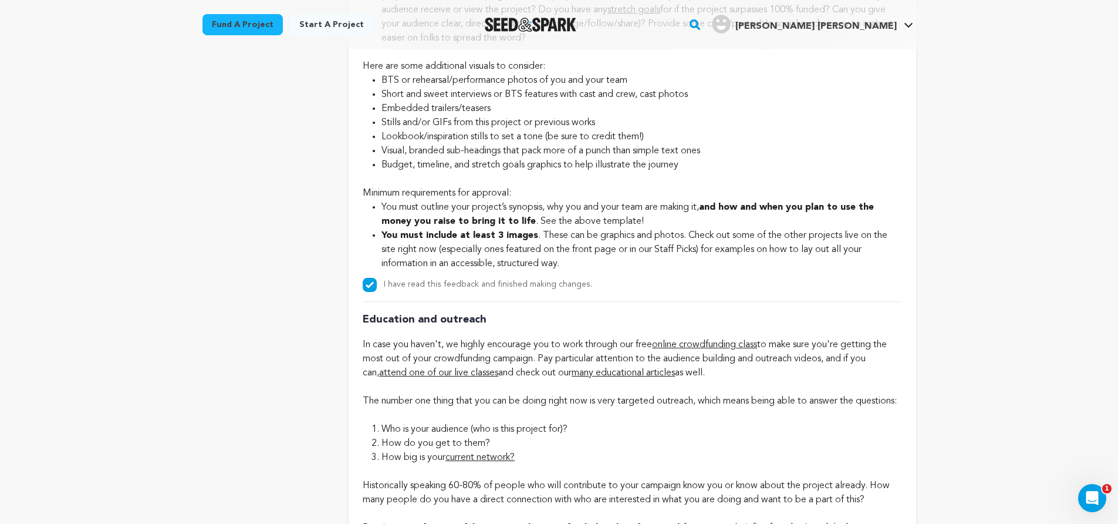
click at [661, 271] on li "You must include at least 3 images . These can be graphics and photos. Check ou…" at bounding box center [642, 249] width 520 height 42
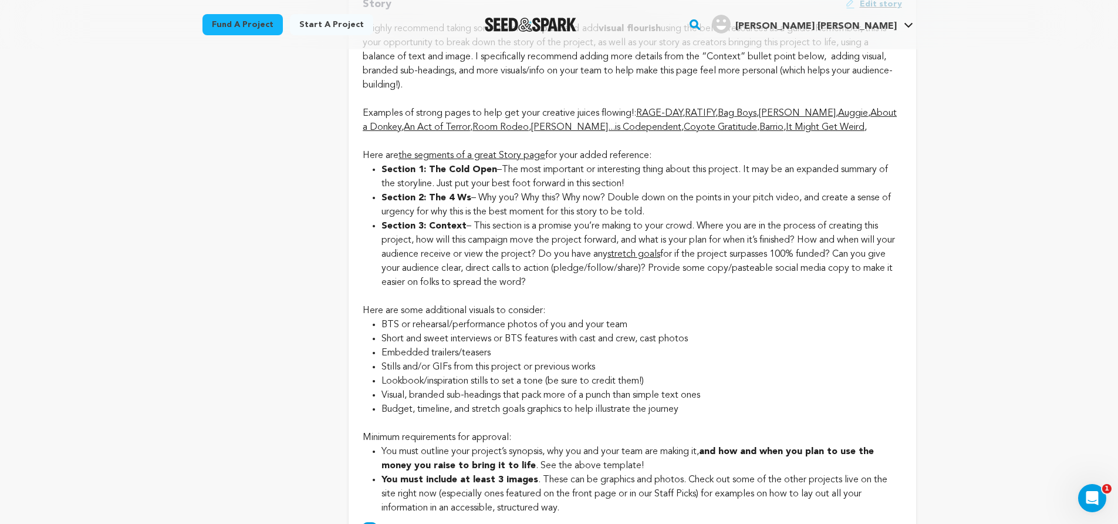
scroll to position [2442, 0]
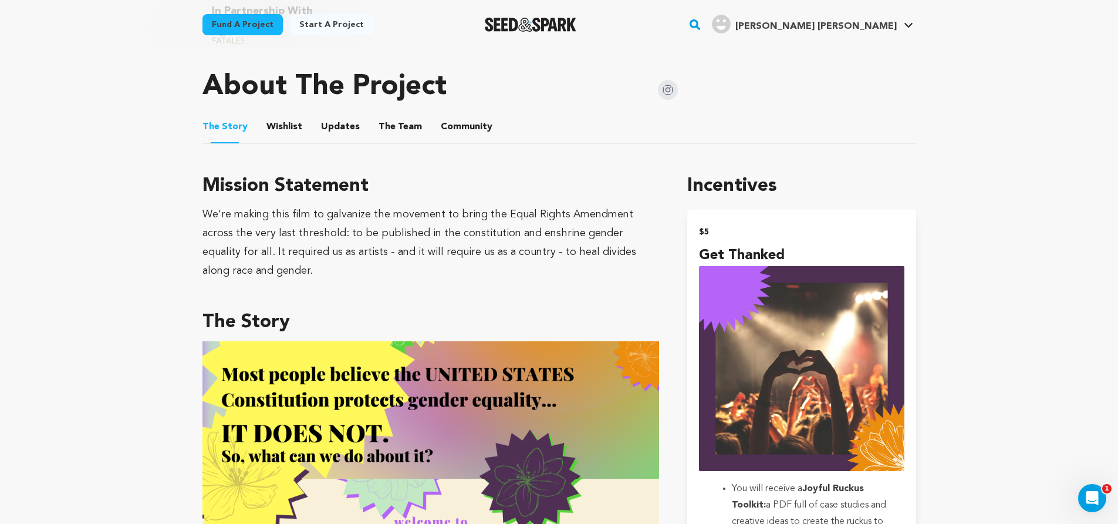
scroll to position [588, 0]
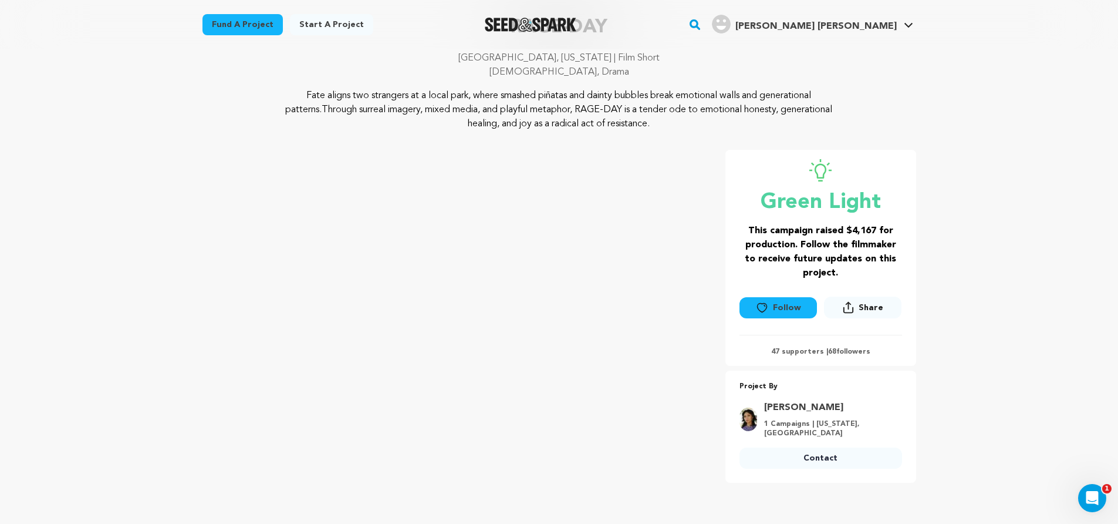
scroll to position [235, 0]
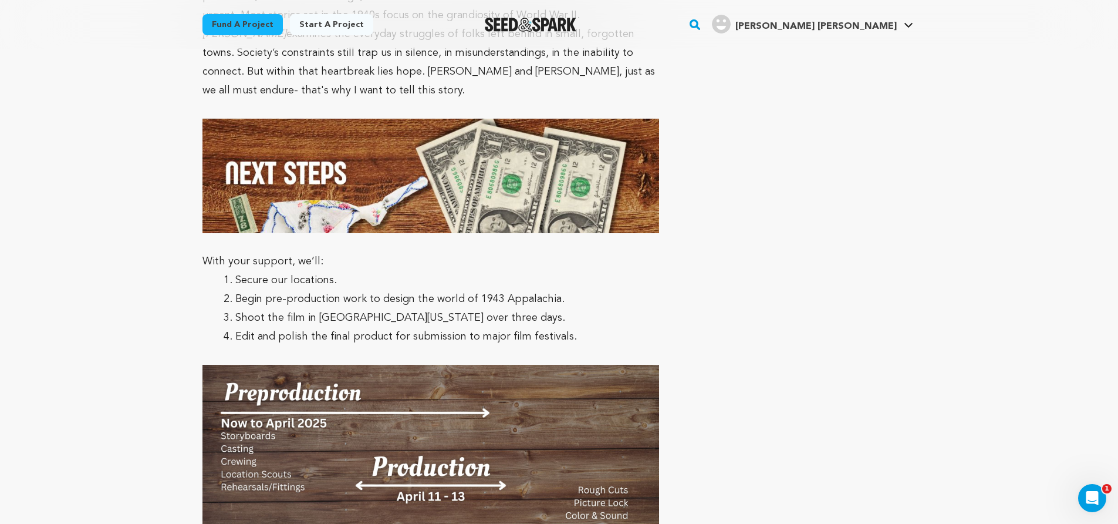
scroll to position [3712, 0]
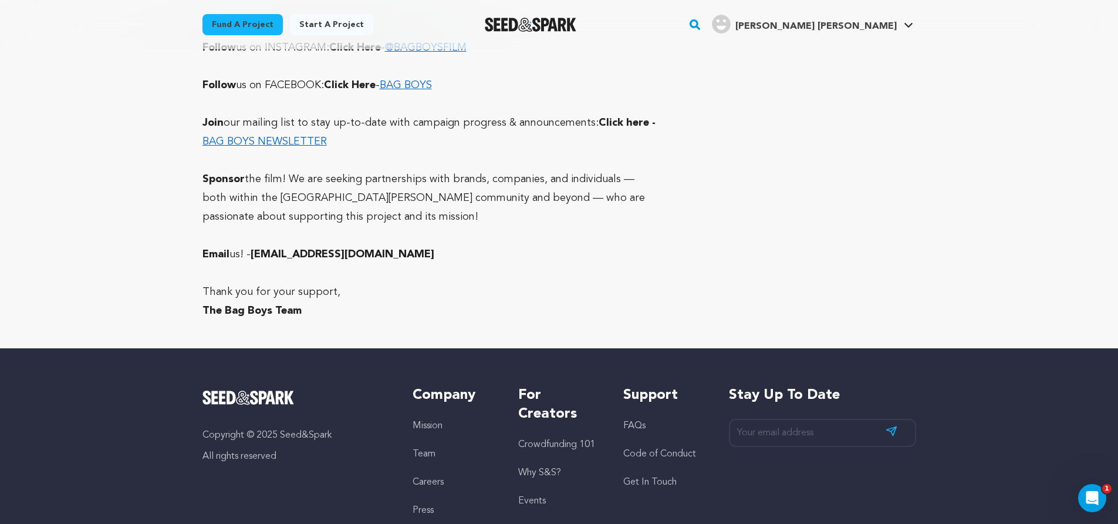
scroll to position [13121, 0]
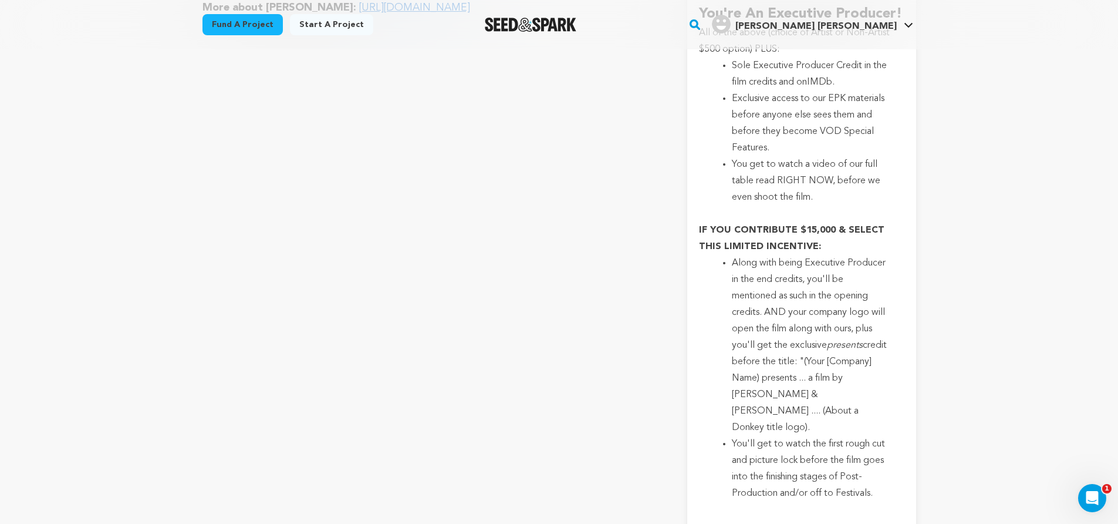
scroll to position [3657, 0]
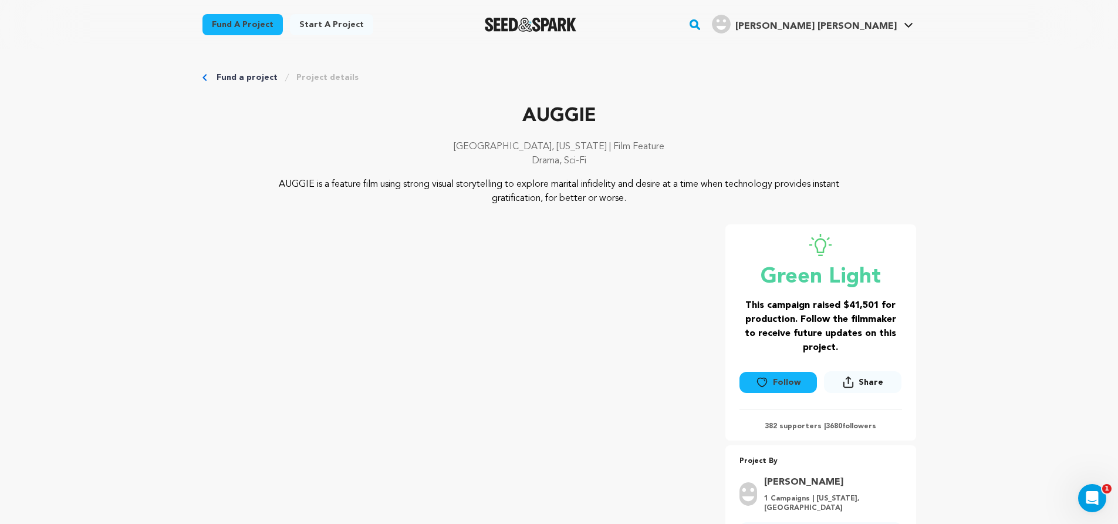
scroll to position [2, 0]
